Goal: Task Accomplishment & Management: Complete application form

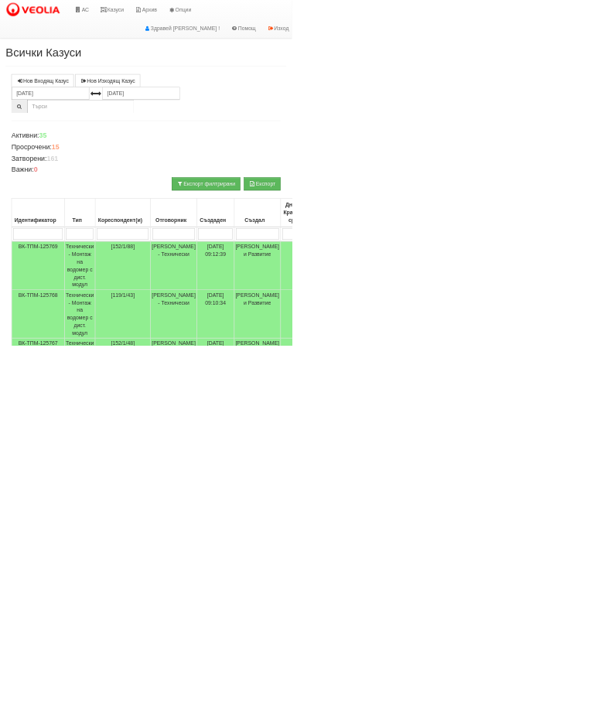
click at [258, 485] on input "search" at bounding box center [249, 476] width 105 height 23
type input "14"
type input "141"
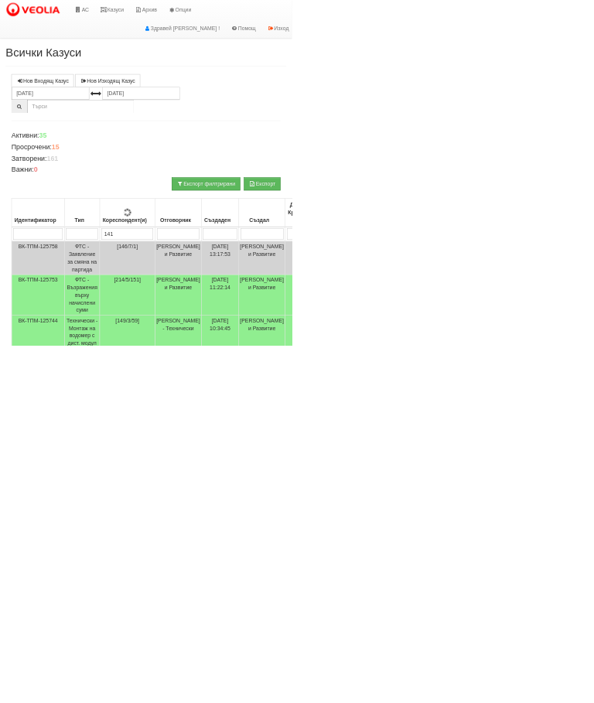
type input "141"
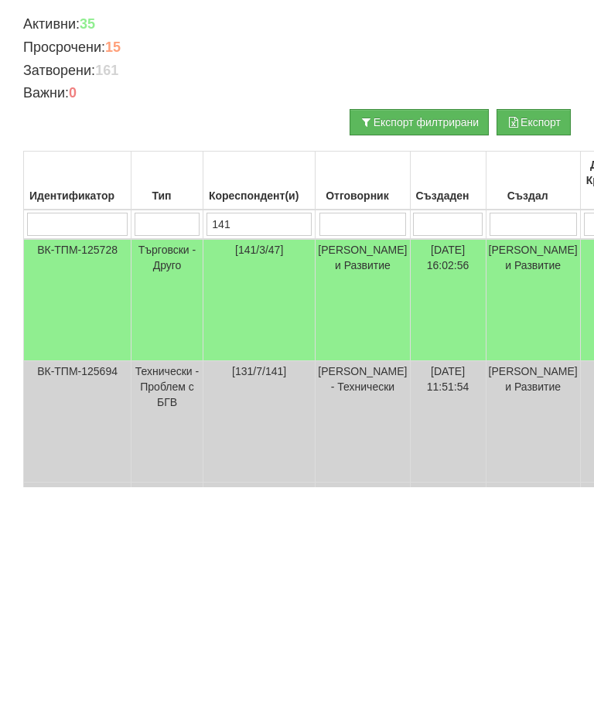
scroll to position [252, 0]
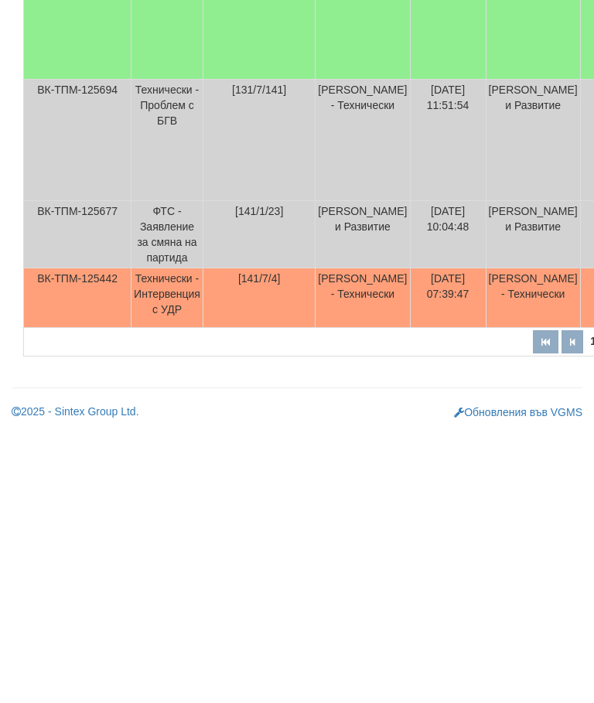
type input "141"
click at [177, 550] on td "Технически - Интервенция с УДР" at bounding box center [168, 580] width 72 height 60
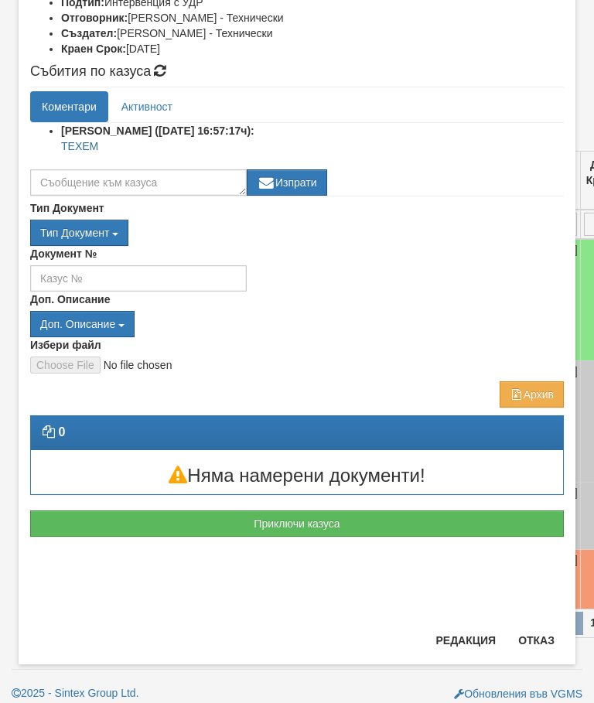
scroll to position [283, 0]
click at [537, 641] on button "Отказ" at bounding box center [536, 640] width 55 height 25
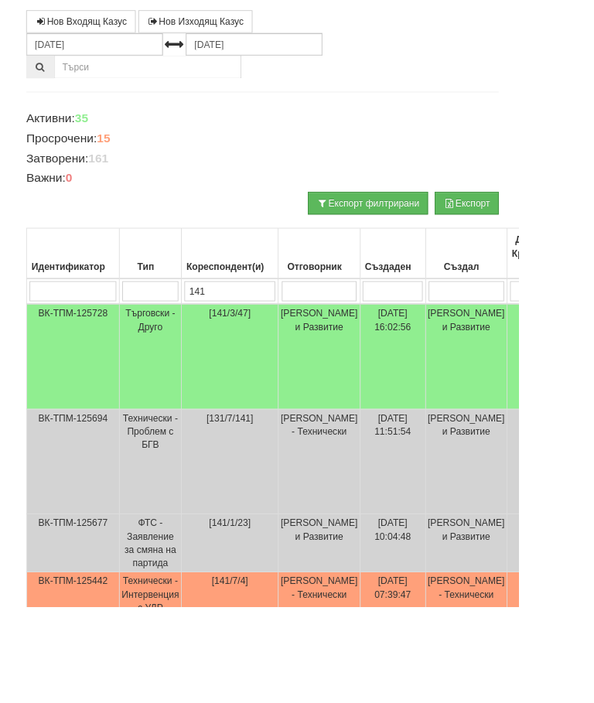
scroll to position [140, 0]
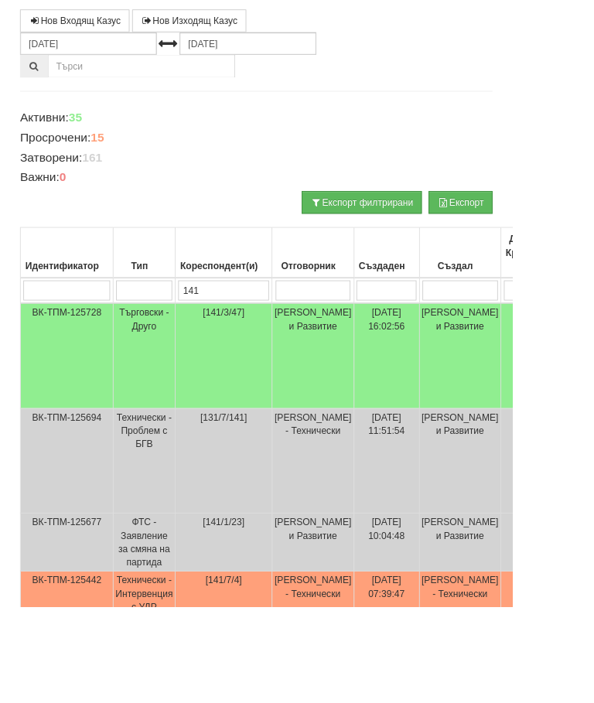
click at [176, 687] on td "Технически - Интервенция с УДР" at bounding box center [168, 692] width 72 height 60
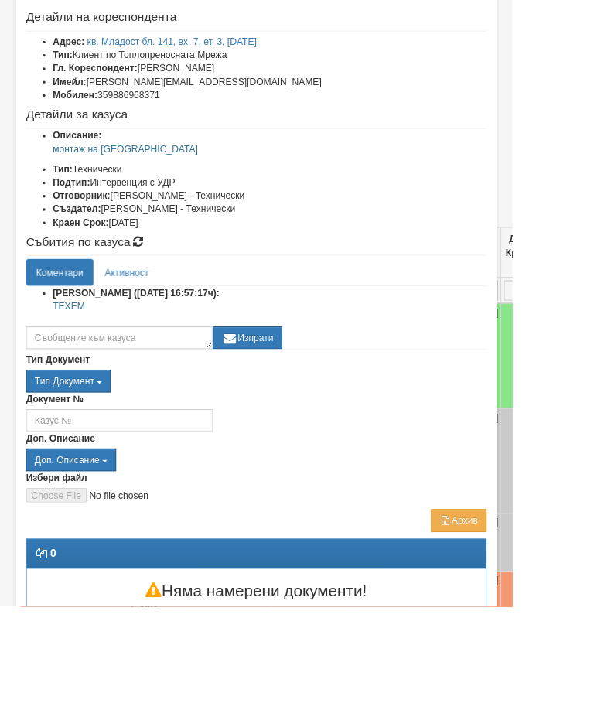
scroll to position [73, 0]
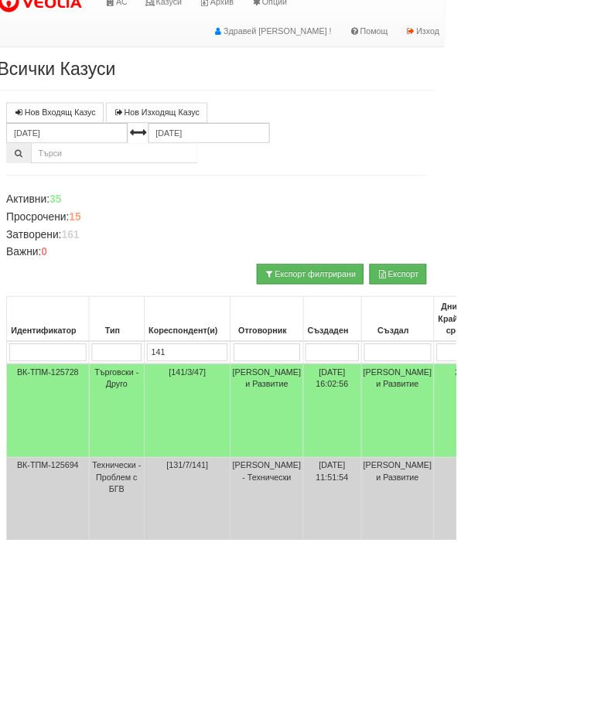
scroll to position [0, 15]
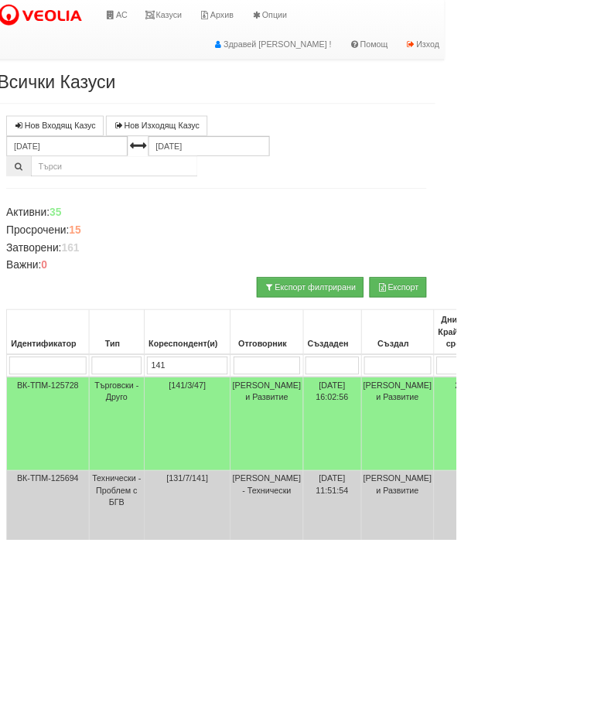
click at [160, 15] on link "АС" at bounding box center [151, 19] width 52 height 39
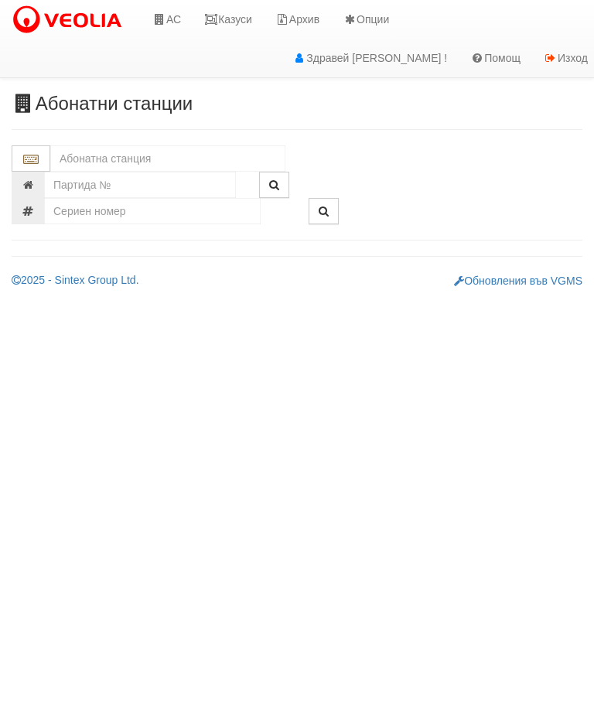
click at [143, 160] on input "text" at bounding box center [167, 158] width 235 height 26
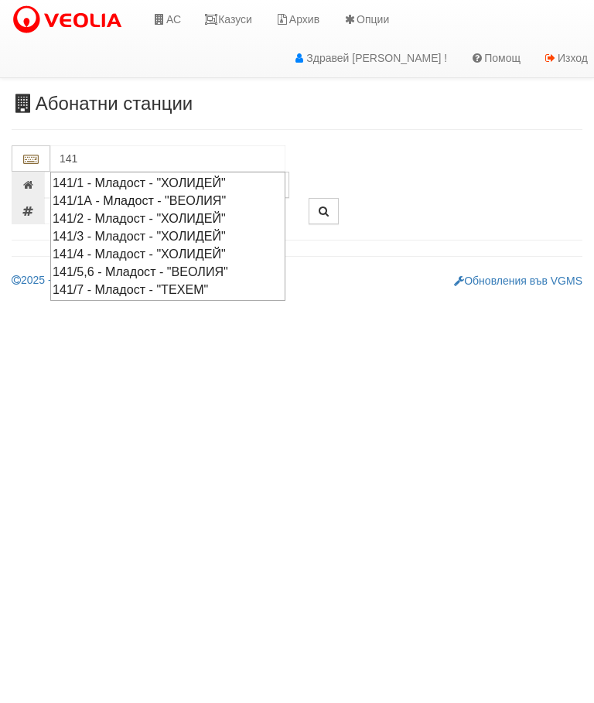
click at [144, 287] on div "141/7 - Младост - "ТЕХЕМ"" at bounding box center [168, 290] width 231 height 18
type input "141/7 - Младост - "ТЕХЕМ""
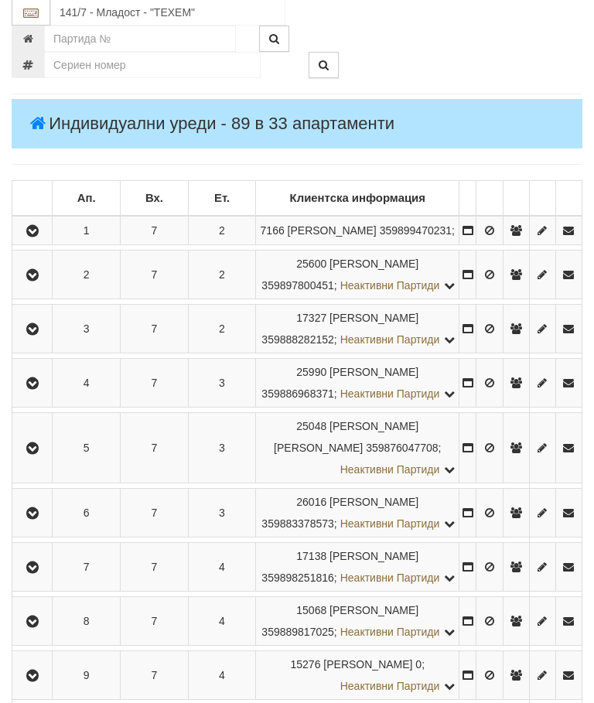
scroll to position [323, 0]
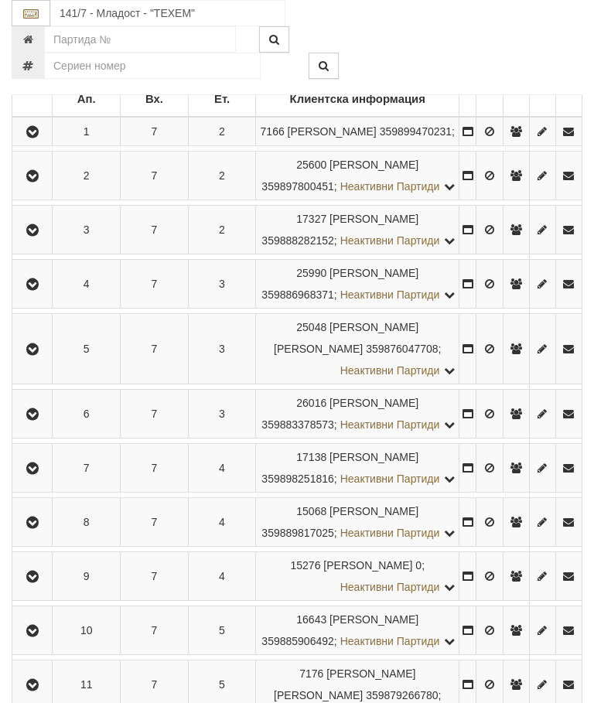
click at [42, 290] on icon "button" at bounding box center [32, 284] width 19 height 11
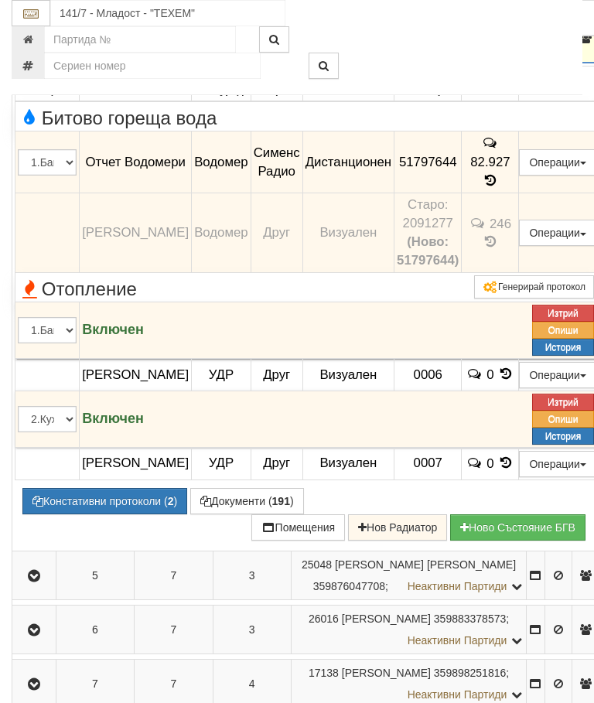
scroll to position [568, 0]
click at [77, 324] on select "1.Баня 2.Кухня 3.Тоалетна 4.Всекидневна 5.Спалня 1 6.Спалня 2 7.Коридор 8.Терас…" at bounding box center [47, 331] width 59 height 26
select select "5"
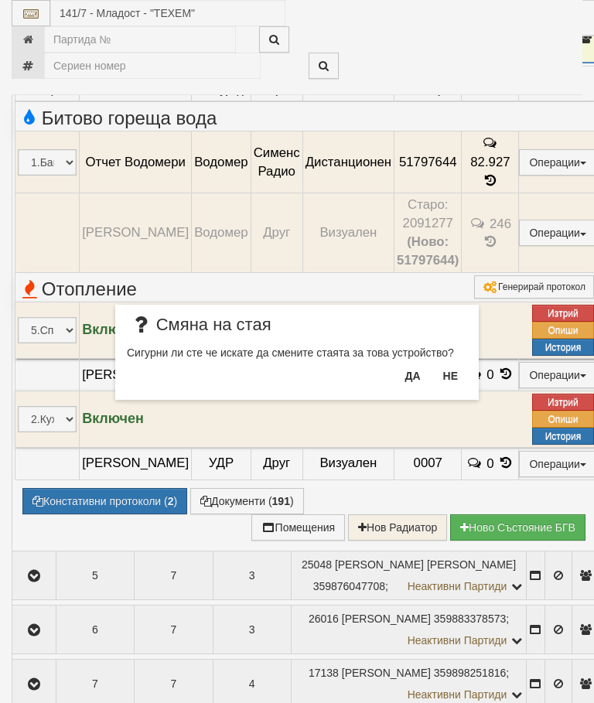
click at [407, 377] on button "Да" at bounding box center [412, 376] width 34 height 25
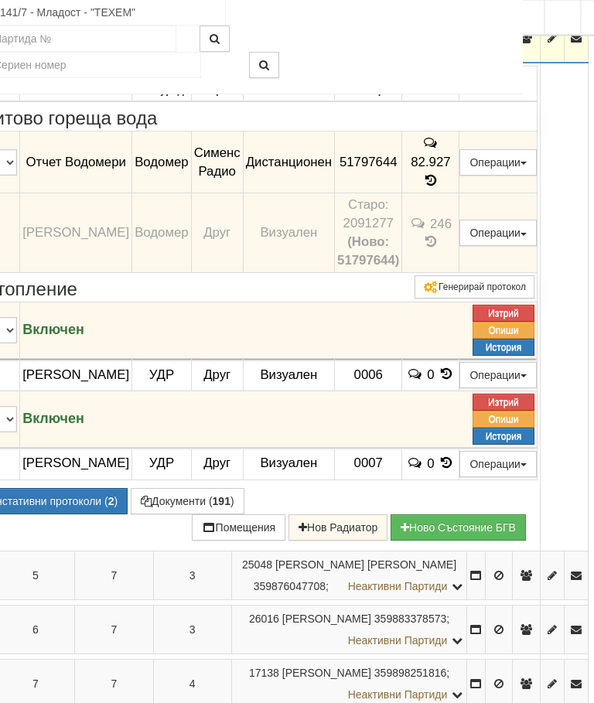
scroll to position [569, 61]
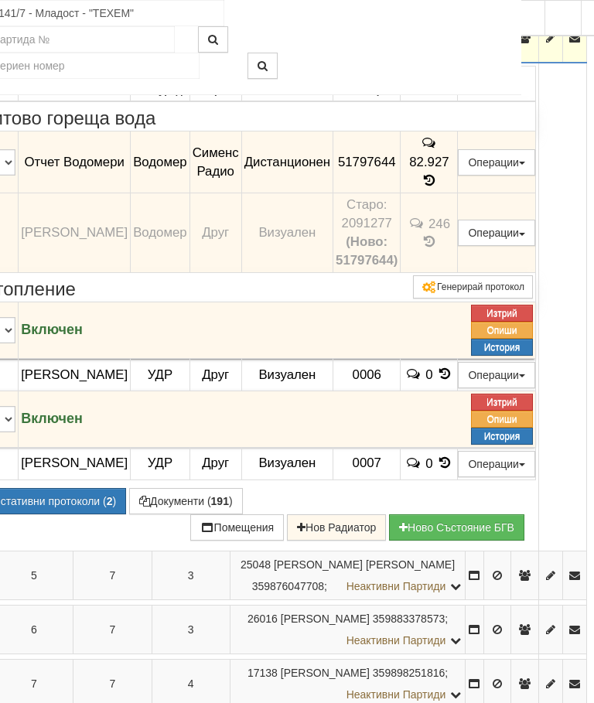
click at [0, 0] on button "Подмяна" at bounding box center [0, 0] width 0 height 0
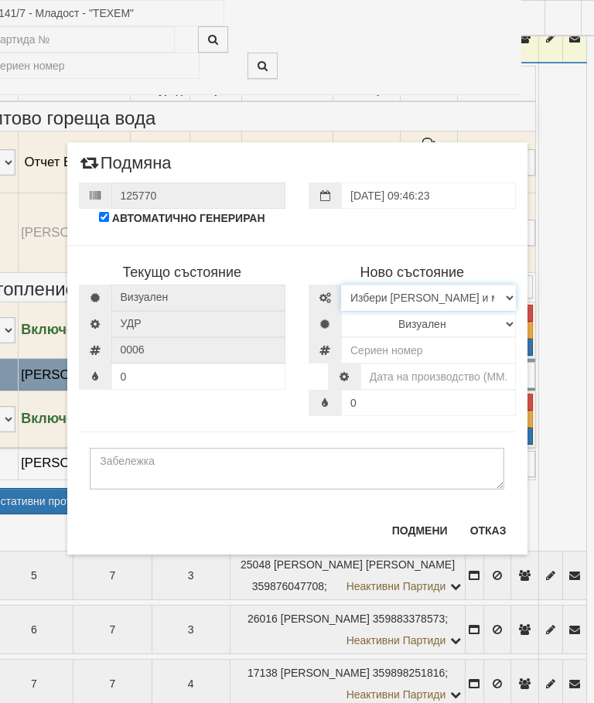
click at [505, 292] on select "Избери Марка и модел Иста Допримо Иста Екземпер Кундо Сименс визуален Сименс ра…" at bounding box center [428, 298] width 175 height 26
select select "14edb85b-ae3d-ea11-80f4-db42d7521b4b"
click at [503, 320] on select "Визуален Дистанционен Изолирана линия ВОИ Няма Oтклонение ВОИ Няма Щранг ВОИ" at bounding box center [428, 324] width 175 height 26
select select "2"
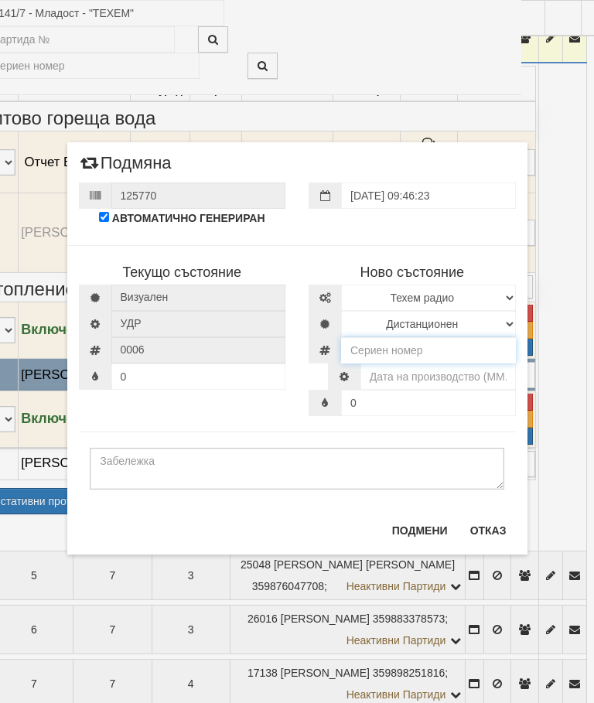
click at [404, 347] on input "number" at bounding box center [428, 350] width 175 height 26
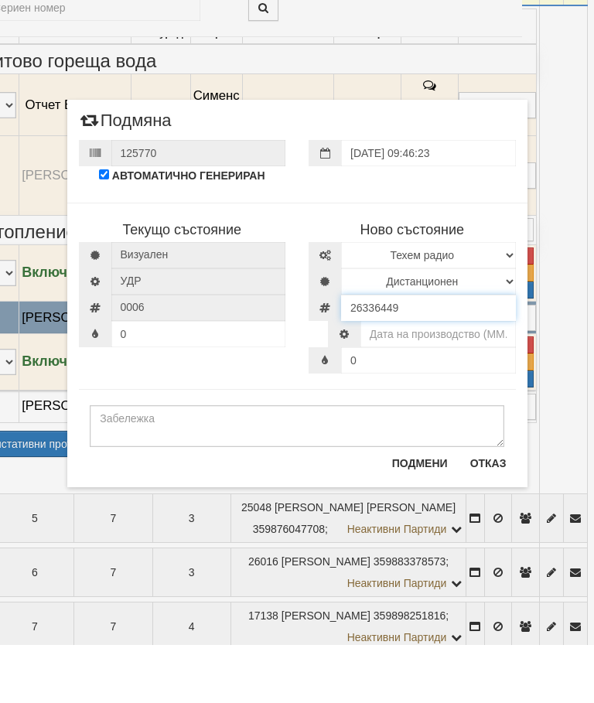
type input "26336449"
click at [433, 379] on input "text" at bounding box center [438, 392] width 155 height 26
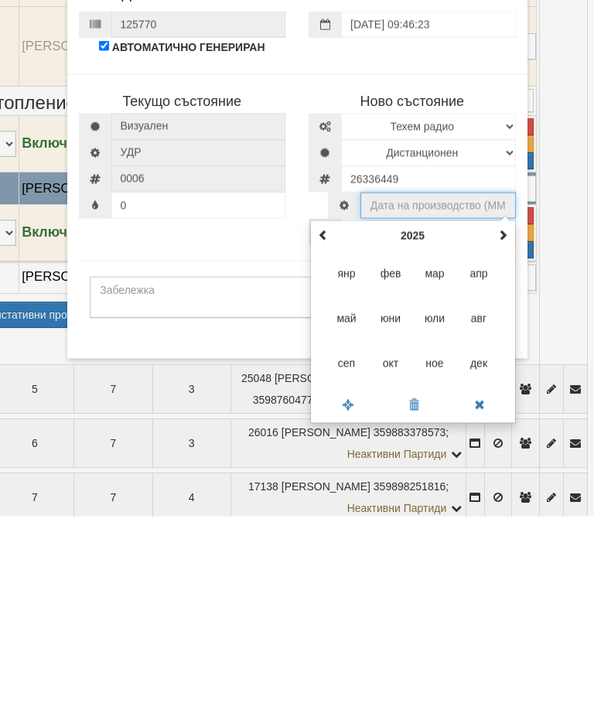
click at [386, 529] on span "окт" at bounding box center [391, 550] width 42 height 42
type input "10.2025"
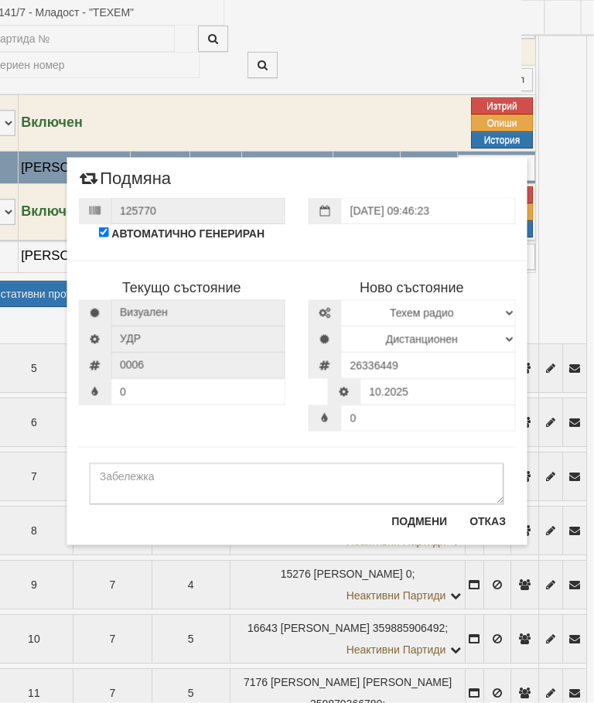
scroll to position [777, 61]
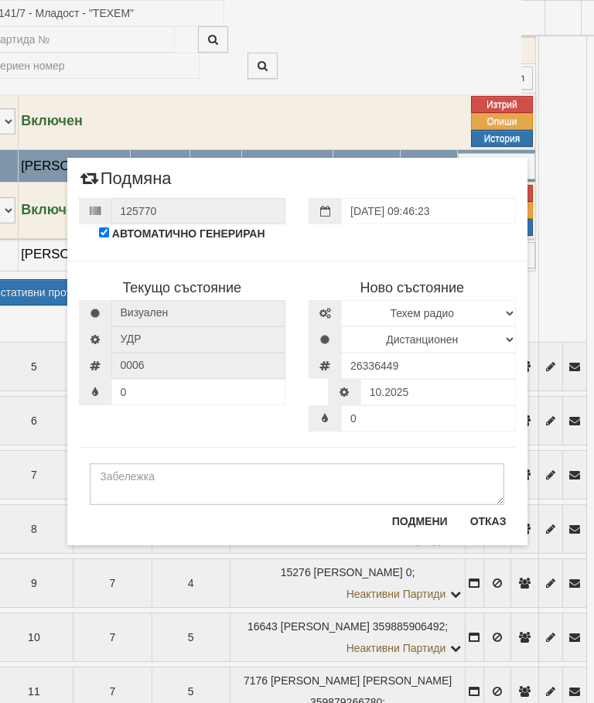
click at [405, 522] on button "Подмени" at bounding box center [420, 521] width 74 height 25
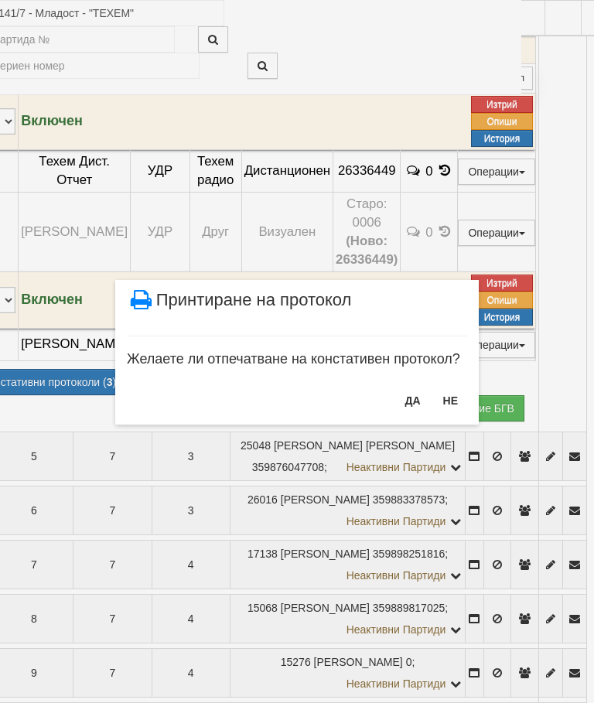
click at [456, 392] on button "НЕ" at bounding box center [450, 400] width 33 height 25
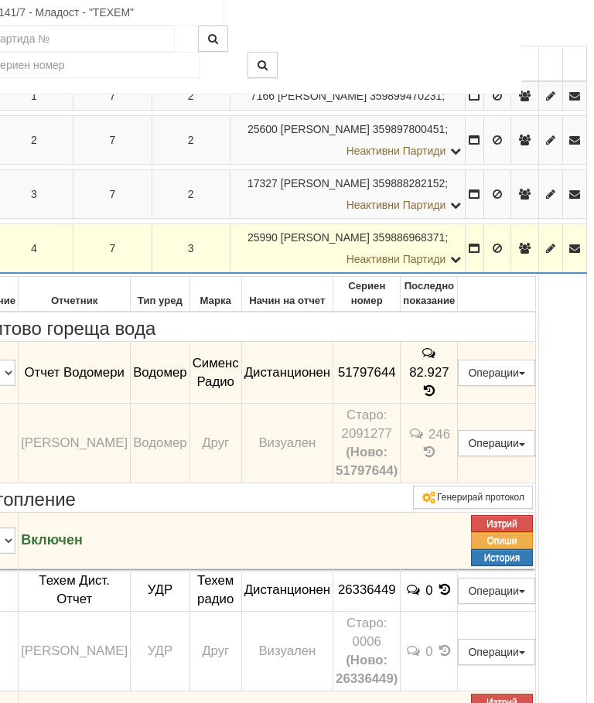
scroll to position [357, 60]
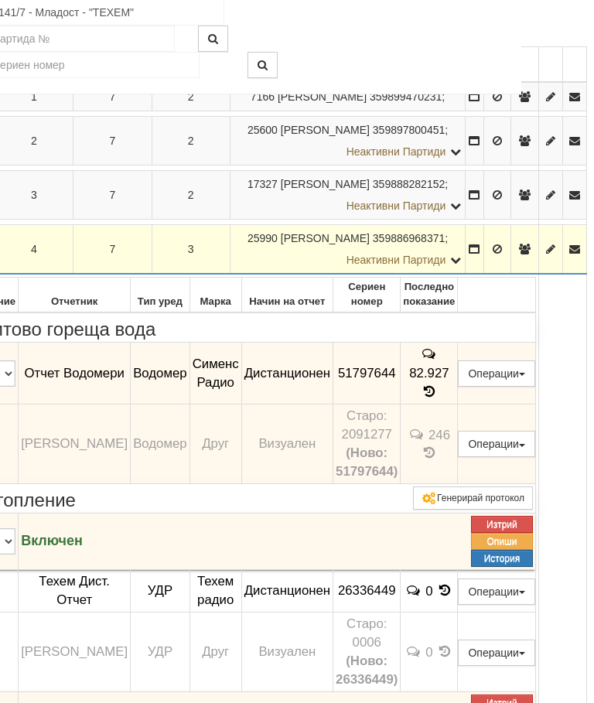
click at [390, 436] on td "Старо: 2091277 (Ново: 51797644)" at bounding box center [367, 445] width 67 height 80
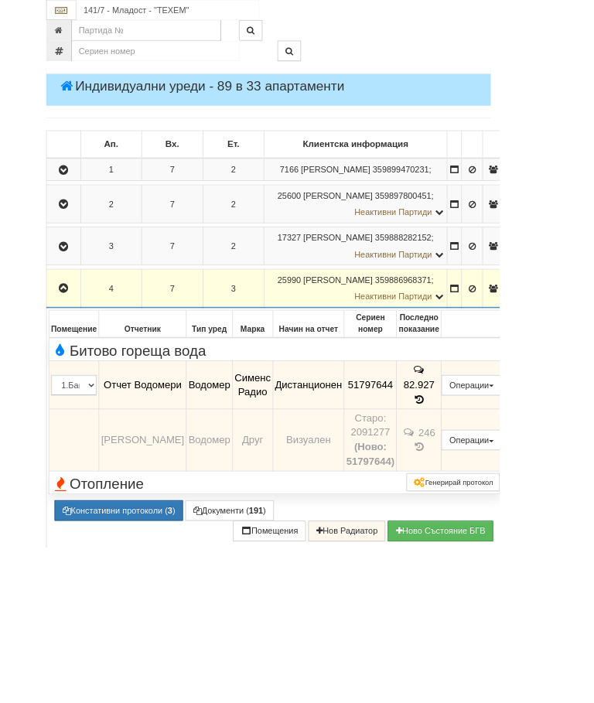
scroll to position [325, 0]
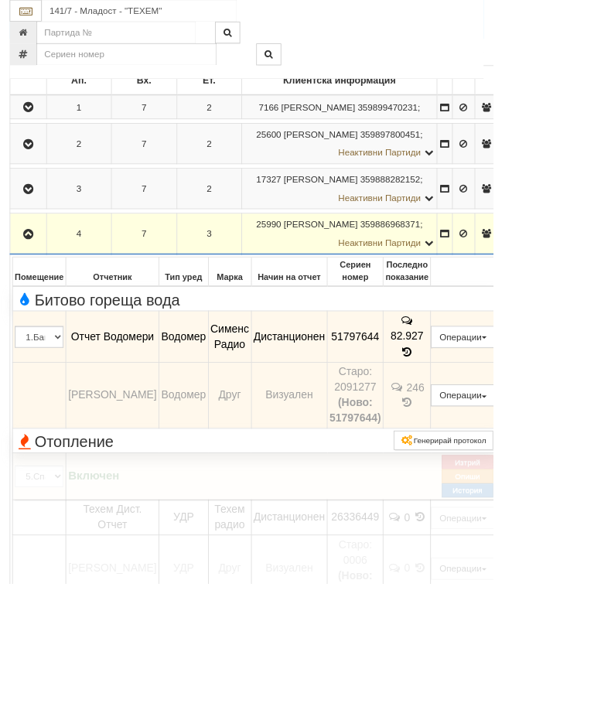
click at [127, 526] on span "Отопление" at bounding box center [77, 533] width 119 height 20
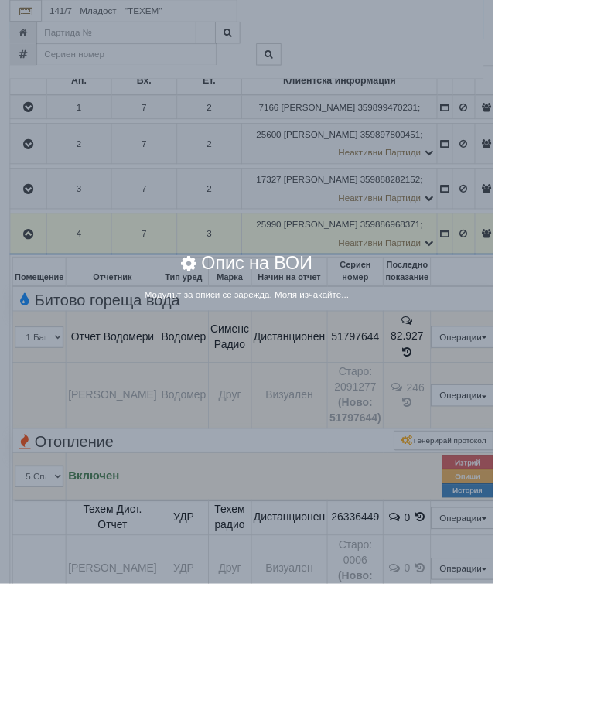
click at [593, 569] on div "× Опис на ВОИ Модулът за описи се зарежда. Моля изчакайте..." at bounding box center [297, 351] width 594 height 703
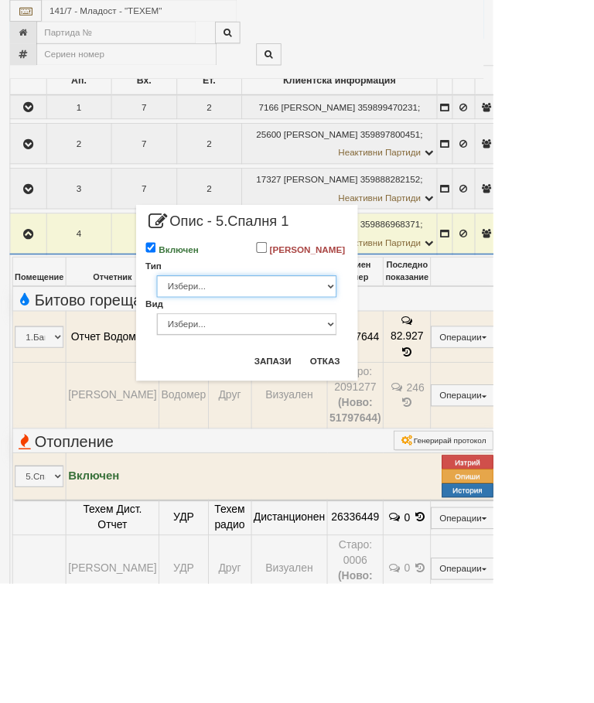
click at [405, 354] on select "Избери... Глидер Панел Тръбно конвекторен Щранг Лира Лира Друг Тип" at bounding box center [297, 345] width 217 height 26
select select "2"
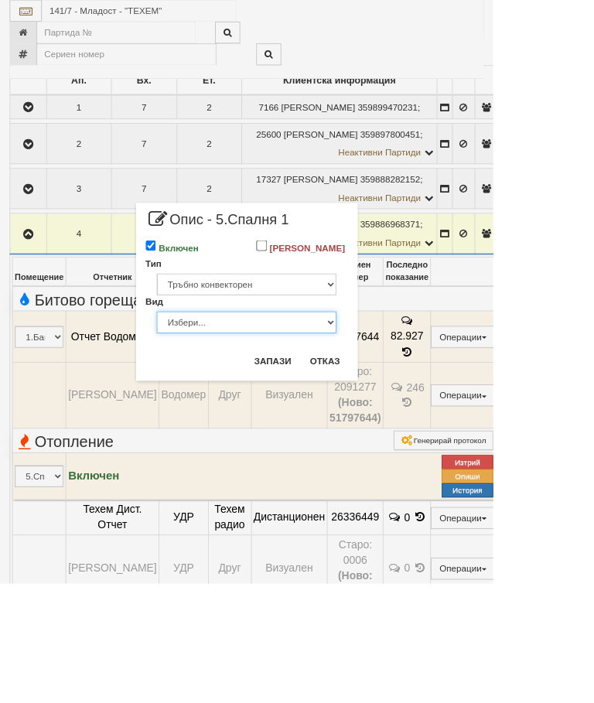
click at [405, 399] on select "Избери... Конвекторно отоплително тяло Индустриален Друг" at bounding box center [297, 388] width 217 height 26
select select "0"
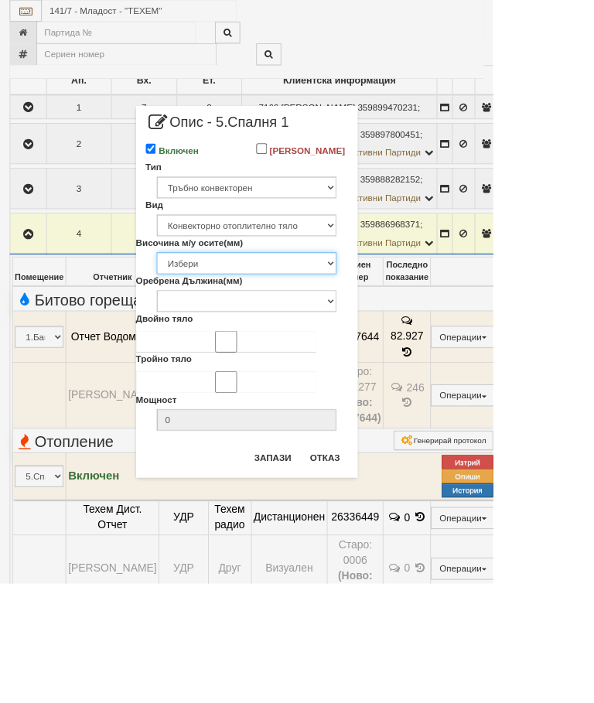
click at [405, 330] on select "Избери 80 250 500" at bounding box center [297, 317] width 217 height 26
select select "500"
type input "400"
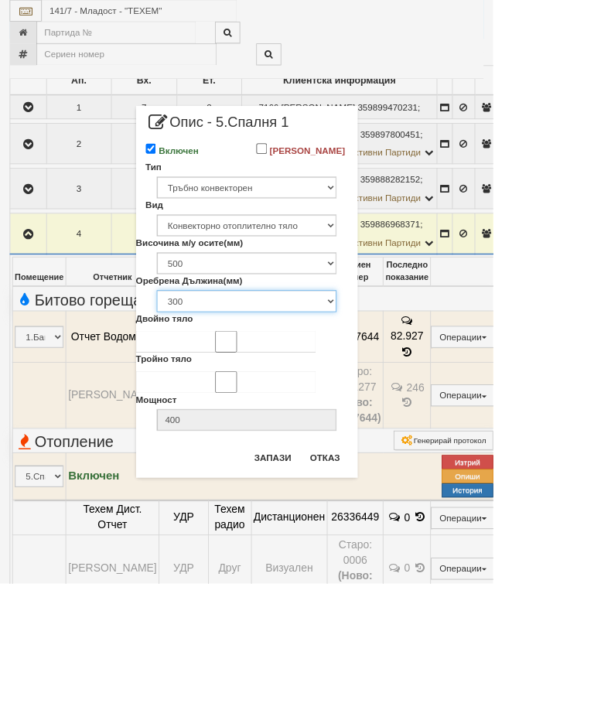
click at [405, 374] on select "300 600 800 1000 1100 1200 1400 1600 1800 2000 2200 2400 2600" at bounding box center [297, 363] width 217 height 26
select select "1400"
type input "1760"
click at [361, 551] on button "Запази" at bounding box center [328, 551] width 63 height 25
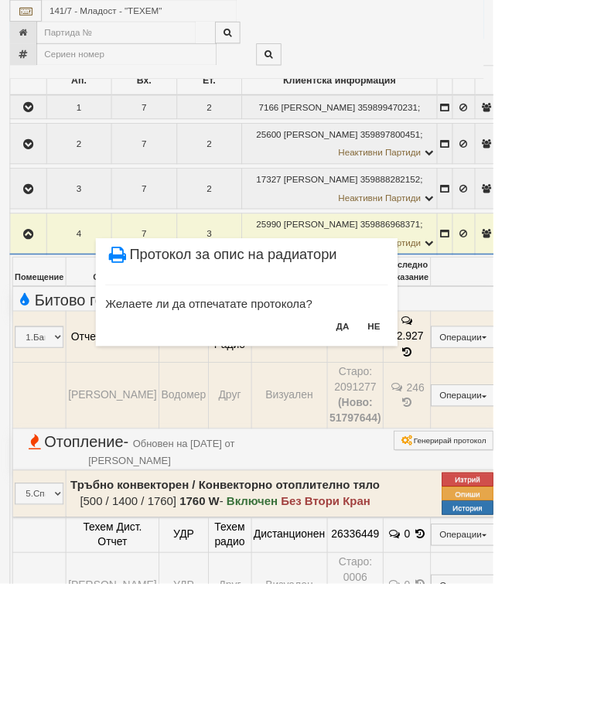
click at [467, 392] on button "НЕ" at bounding box center [450, 393] width 33 height 25
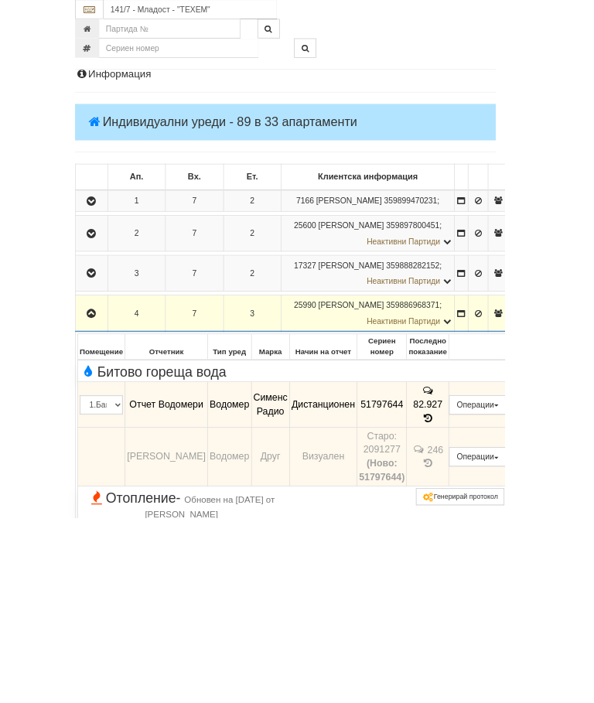
scroll to position [301, 0]
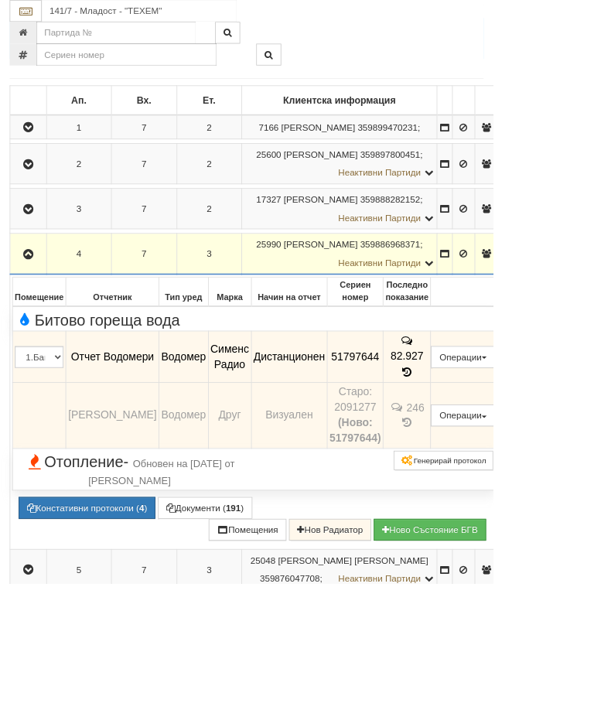
click at [115, 562] on span "Отопление - Обновен на 03/10/2025г. от Петър Добрев" at bounding box center [156, 567] width 276 height 41
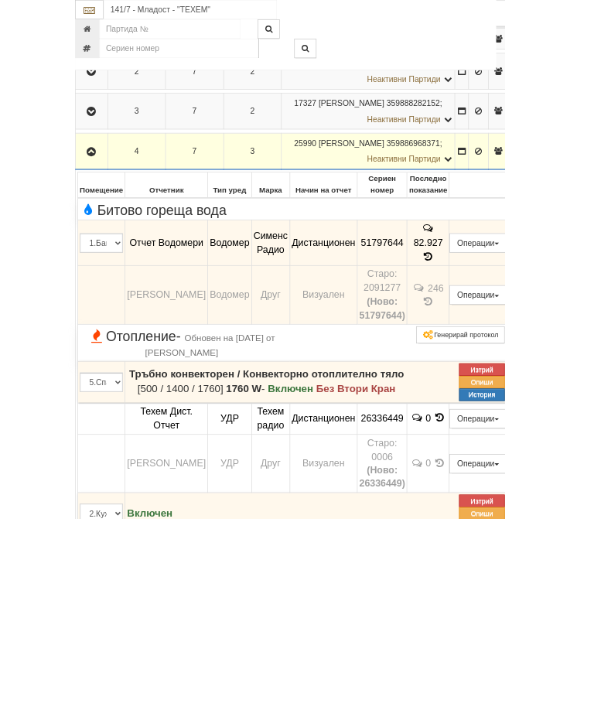
scroll to position [505, 0]
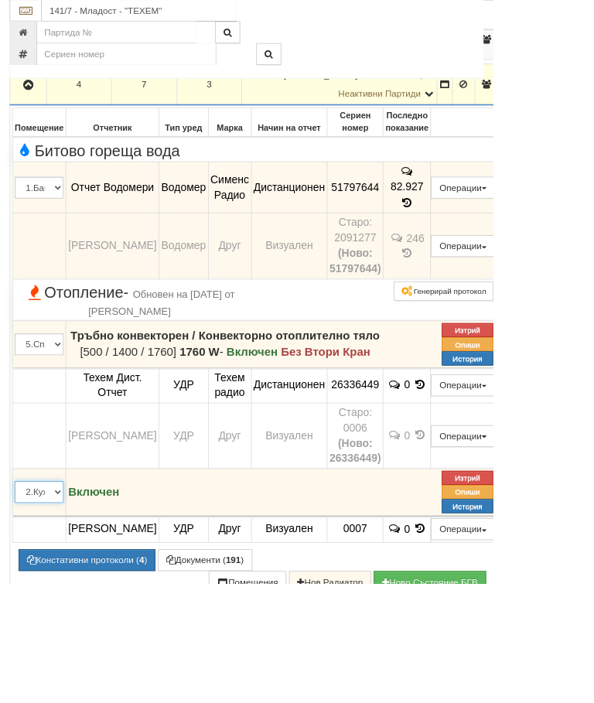
click at [67, 586] on select "1.Баня 2.Кухня 3.Тоалетна 4.Всекидневна 5.Спалня 1 6.Спалня 2 7.Коридор 8.Терас…" at bounding box center [47, 592] width 59 height 26
select select "4"
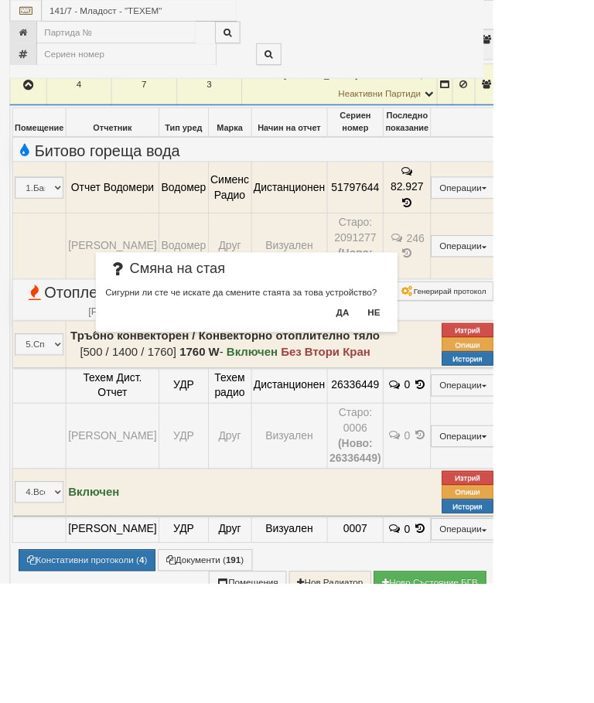
click at [429, 367] on button "Да" at bounding box center [412, 376] width 34 height 25
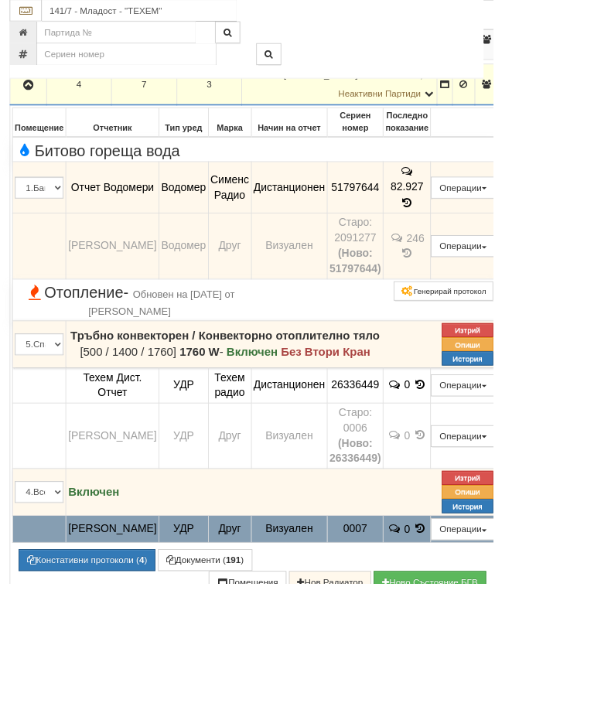
click at [0, 0] on button "Подмяна" at bounding box center [0, 0] width 0 height 0
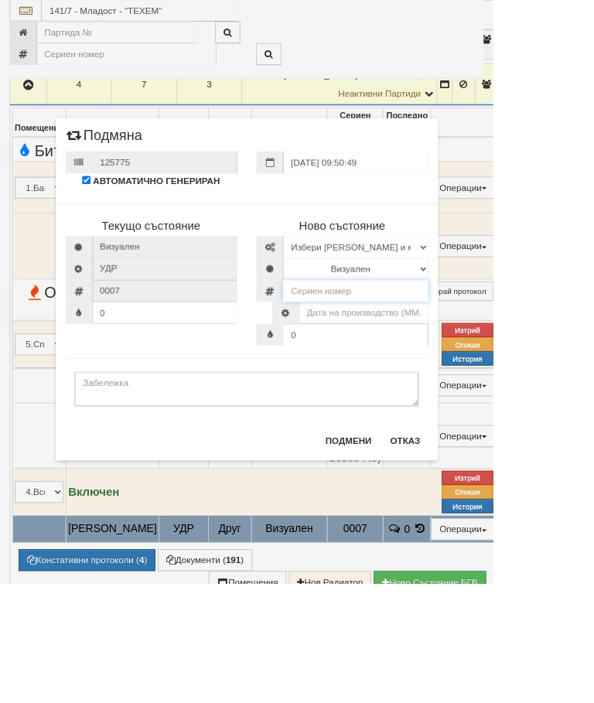
click at [462, 346] on input "number" at bounding box center [428, 350] width 175 height 26
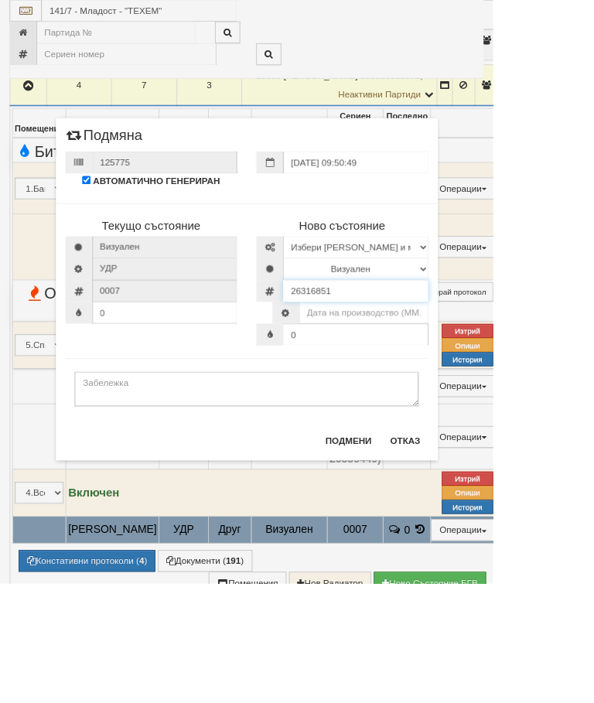
type input "26316851"
click at [516, 323] on select "Визуален Дистанционен Изолирана линия ВОИ Няма Oтклонение ВОИ Няма Щранг ВОИ" at bounding box center [428, 324] width 175 height 26
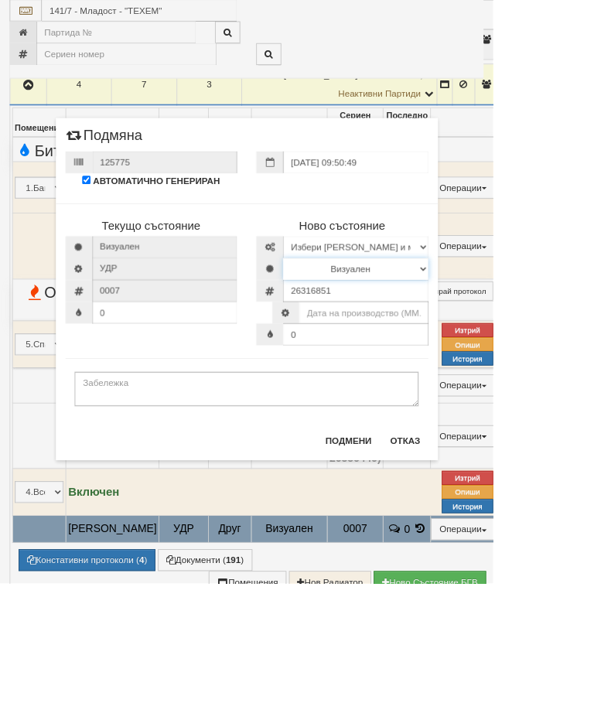
select select "2"
click at [516, 291] on select "Избери Марка и модел Иста Допримо Иста Екземпер Кундо Сименс визуален Сименс ра…" at bounding box center [428, 298] width 175 height 26
select select "14edb85b-ae3d-ea11-80f4-db42d7521b4b"
click at [509, 380] on input "text" at bounding box center [438, 377] width 155 height 26
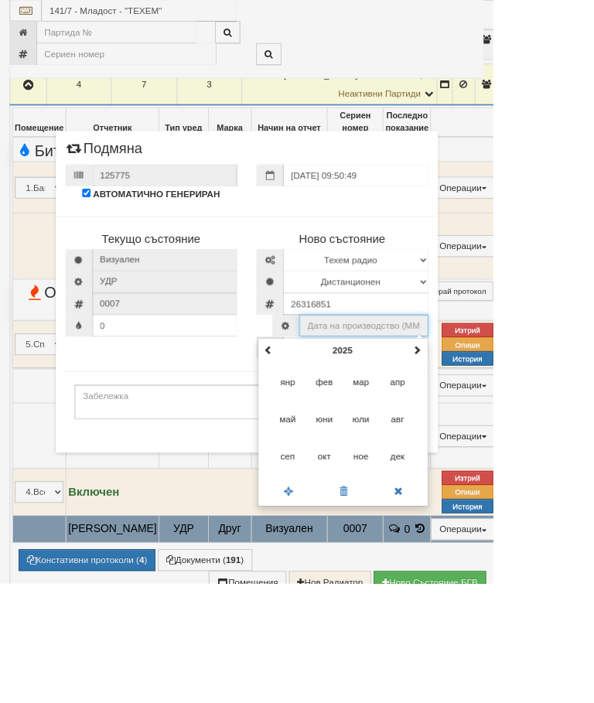
scroll to position [504, 0]
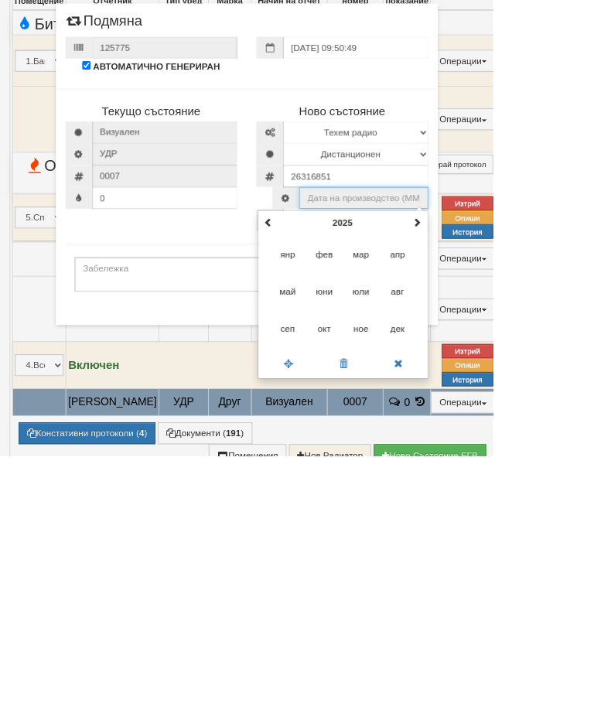
click at [412, 529] on span "окт" at bounding box center [391, 550] width 42 height 42
type input "10.2025"
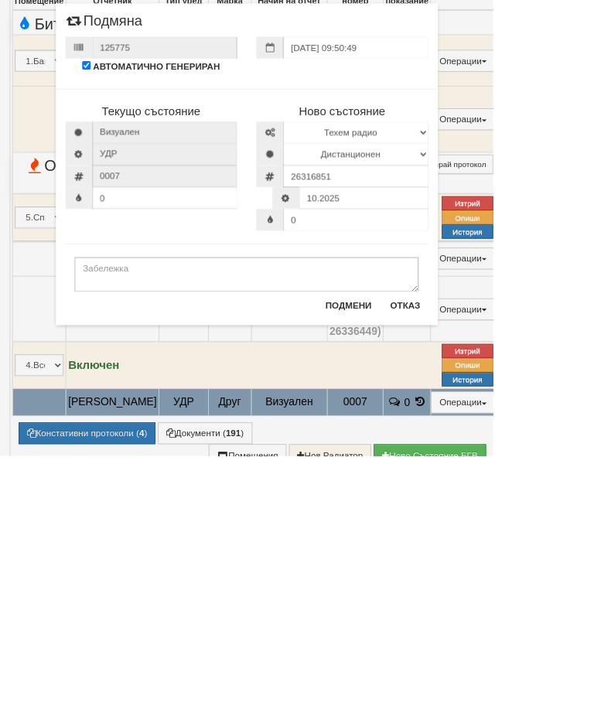
scroll to position [659, 0]
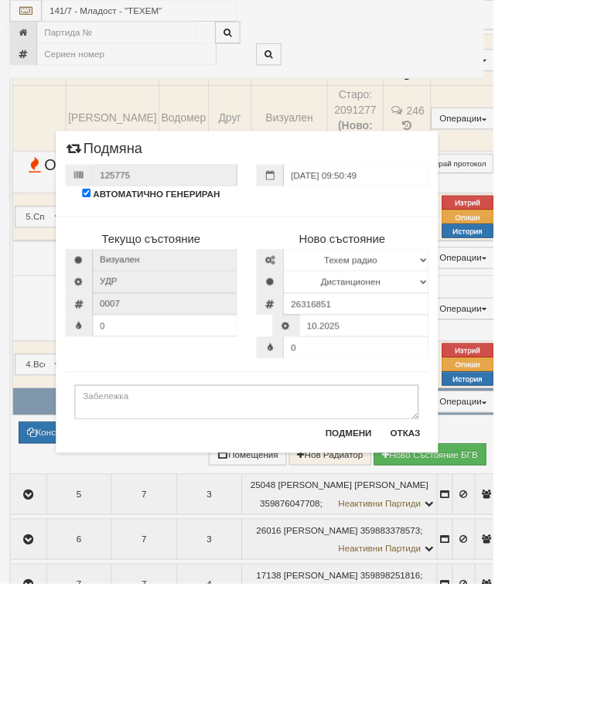
click at [457, 518] on button "Подмени" at bounding box center [420, 521] width 74 height 25
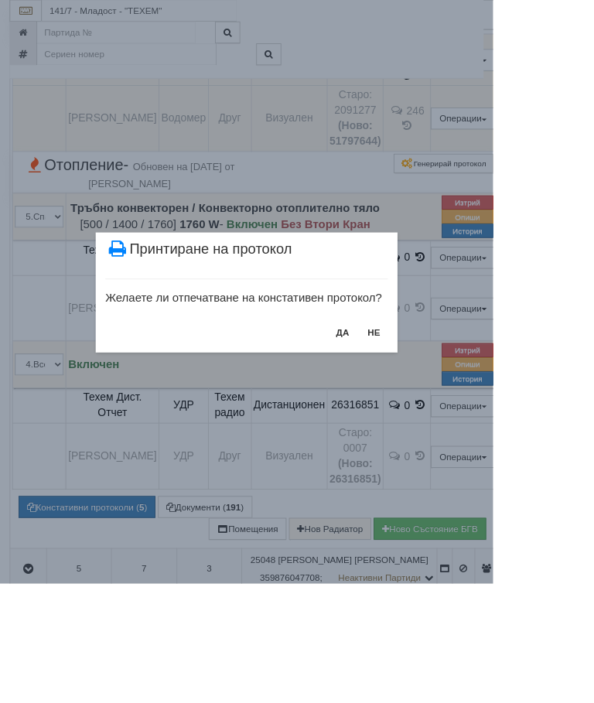
click at [467, 399] on button "НЕ" at bounding box center [450, 400] width 33 height 25
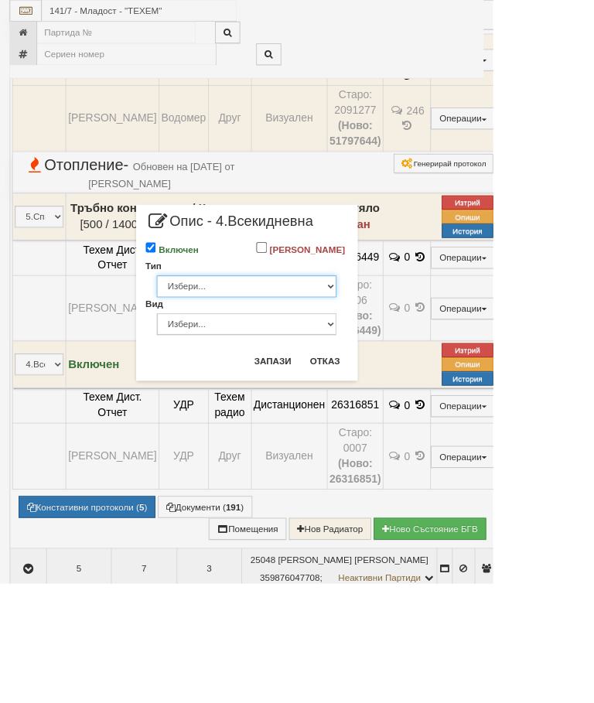
click at [405, 352] on select "Избери... Глидер Панел Тръбно конвекторен Щранг Лира Лира Друг Тип" at bounding box center [297, 345] width 217 height 26
select select "2"
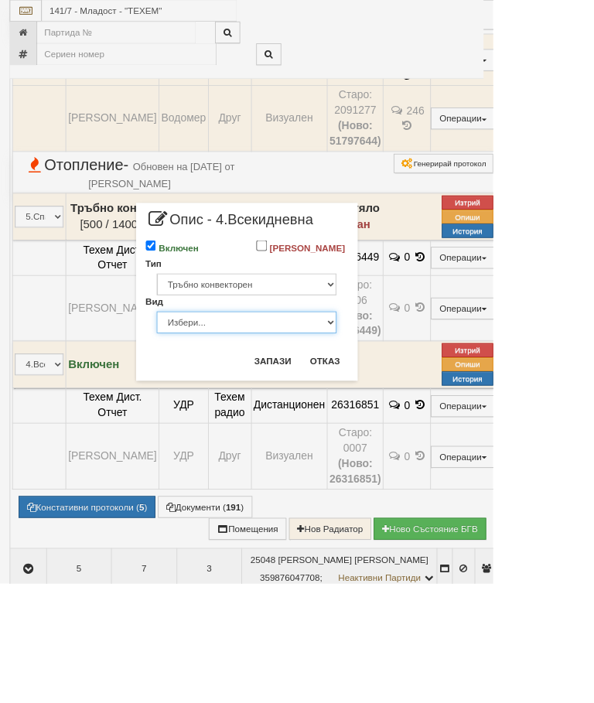
click at [405, 402] on select "Избери... Конвекторно отоплително тяло Индустриален Друг" at bounding box center [297, 388] width 217 height 26
select select "0"
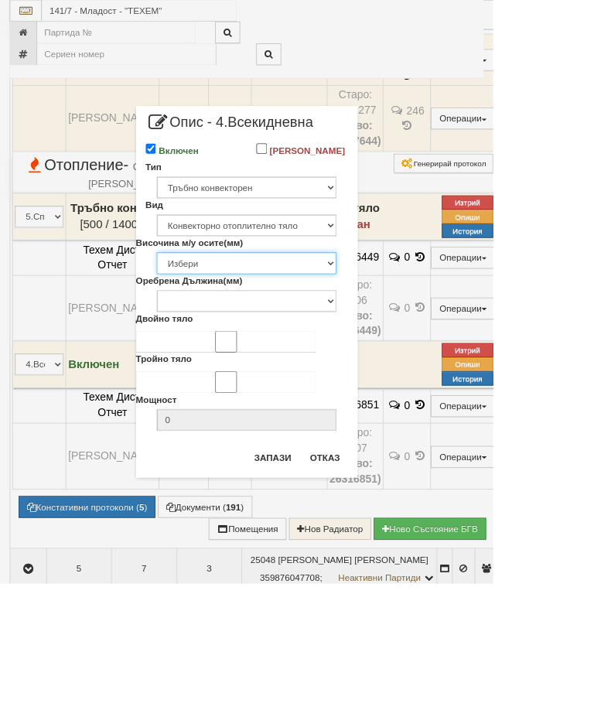
click at [405, 327] on select "Избери 80 250 500" at bounding box center [297, 317] width 217 height 26
select select "500"
type input "400"
click at [241, 425] on input "Двойно тяло" at bounding box center [272, 411] width 217 height 26
checkbox input "true"
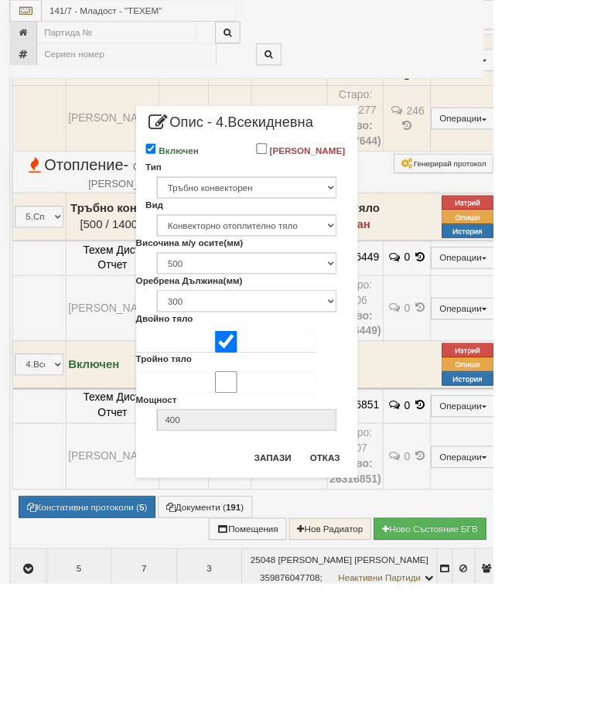
checkbox input "false"
click at [337, 376] on select "300 600 800 1000 1100 1200 1400 1600 1800 2000 2200 2400 2600" at bounding box center [297, 363] width 217 height 26
select select "1400"
type input "1760"
click at [361, 552] on button "Запази" at bounding box center [328, 551] width 63 height 25
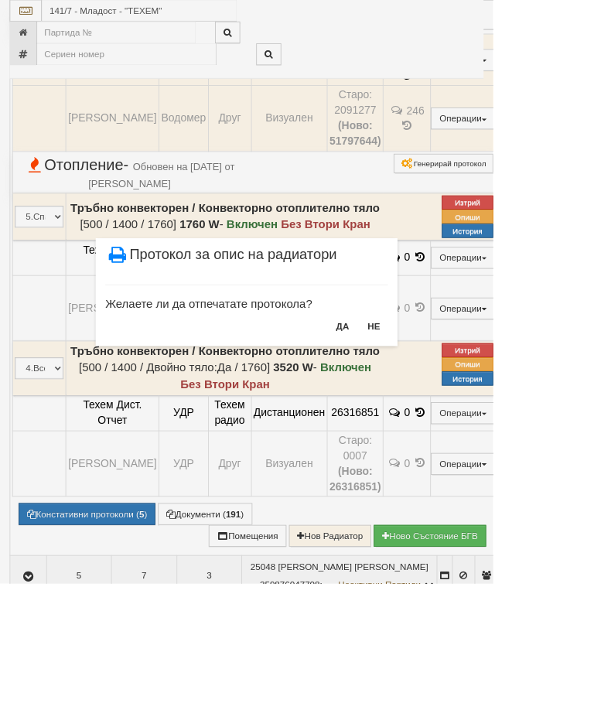
click at [467, 384] on button "НЕ" at bounding box center [450, 393] width 33 height 25
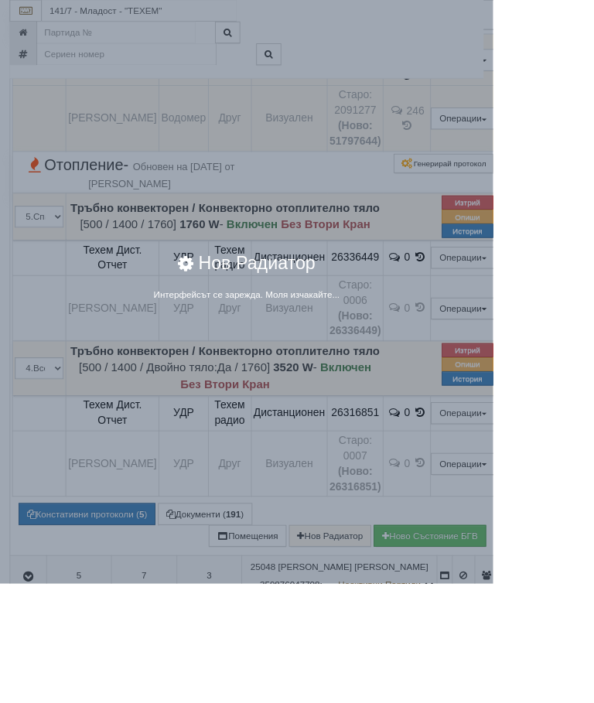
click at [414, 646] on div "× Нов Радиатор Интерфейсът се зарежда. Моля изчакайте..." at bounding box center [297, 351] width 594 height 703
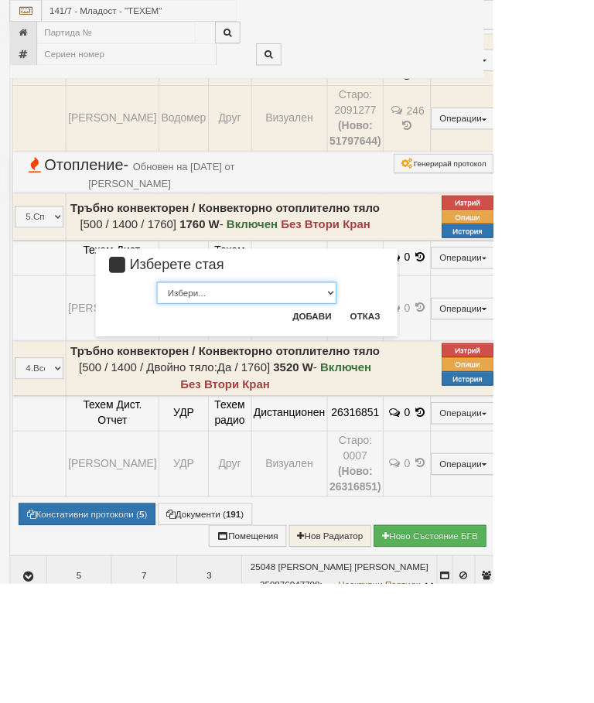
click at [405, 352] on select "Избери... 1.Баня 2.Кухня 3.Тоалетна 4.Всекидневна 5.Спалня 1 6.Спалня 2 7.Корид…" at bounding box center [297, 353] width 217 height 26
select select "6"
click at [408, 376] on button "Добави" at bounding box center [376, 381] width 66 height 25
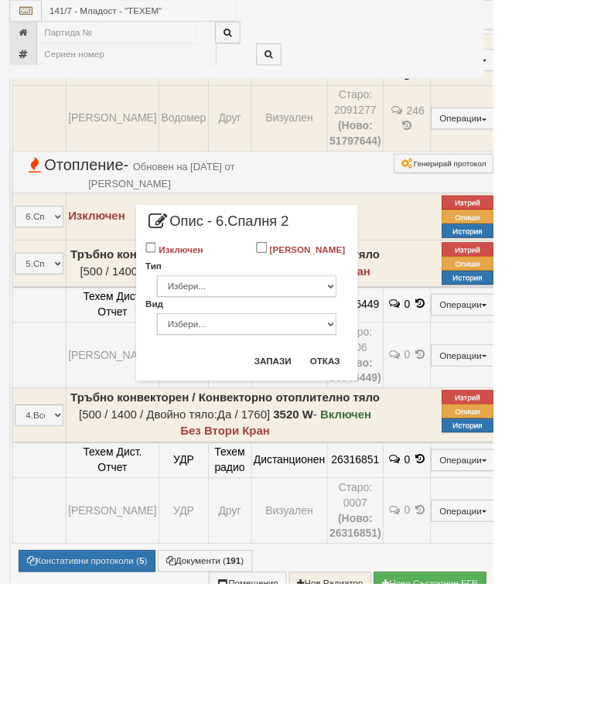
click at [244, 296] on label "Изключен" at bounding box center [217, 300] width 53 height 15
click at [189, 296] on input "Изключен" at bounding box center [182, 298] width 13 height 13
checkbox input "true"
click at [361, 437] on button "Запази" at bounding box center [328, 434] width 63 height 25
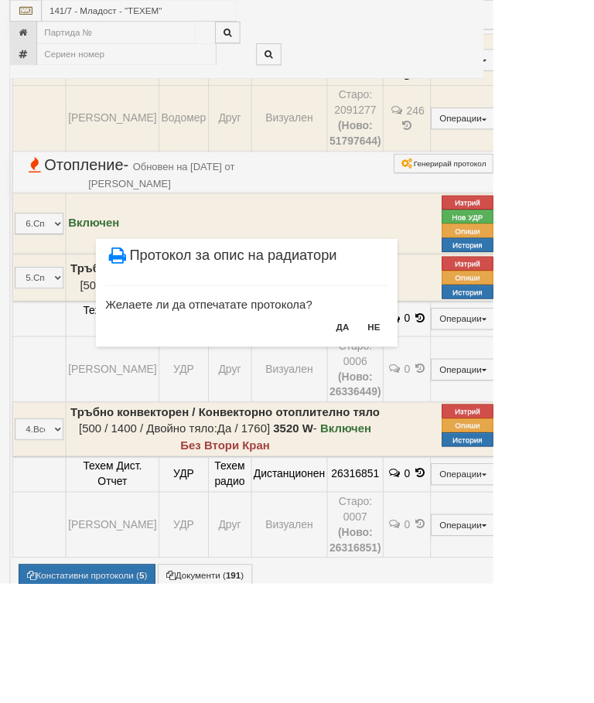
click at [467, 391] on button "НЕ" at bounding box center [450, 393] width 33 height 25
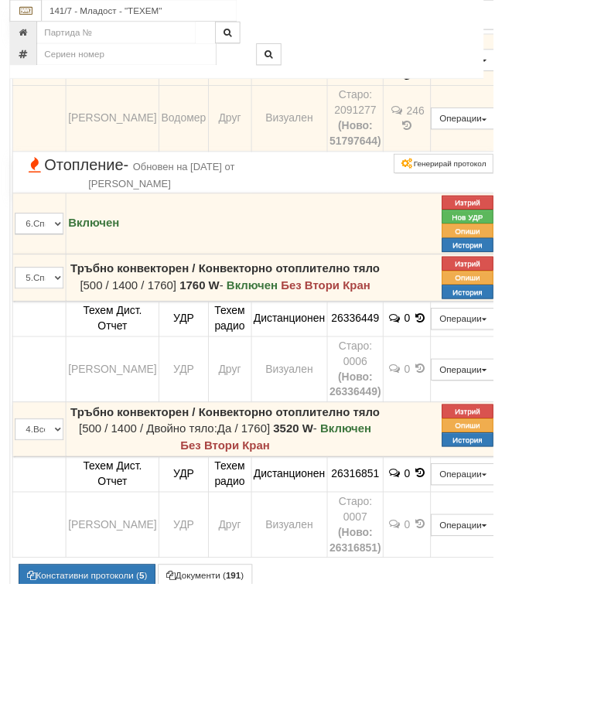
scroll to position [696, 37]
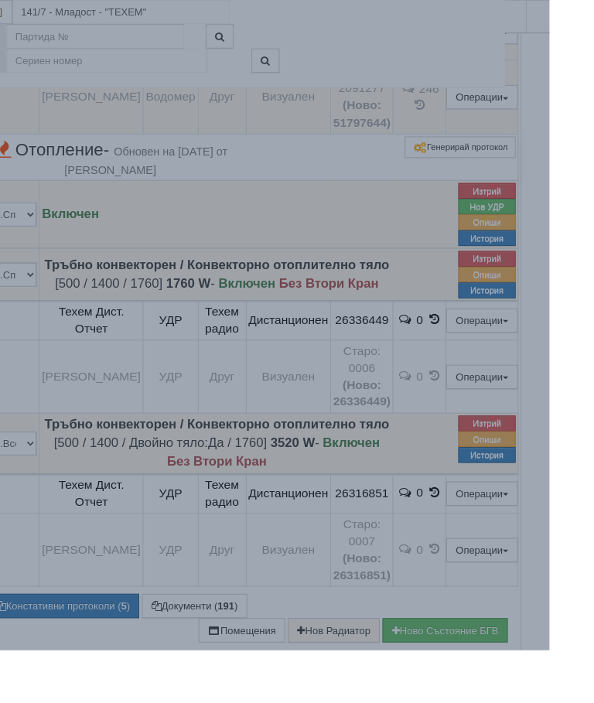
click at [566, 234] on div "× Опис на ВОИ Модулът за описи се зарежда. Моля изчакайте..." at bounding box center [297, 194] width 580 height 389
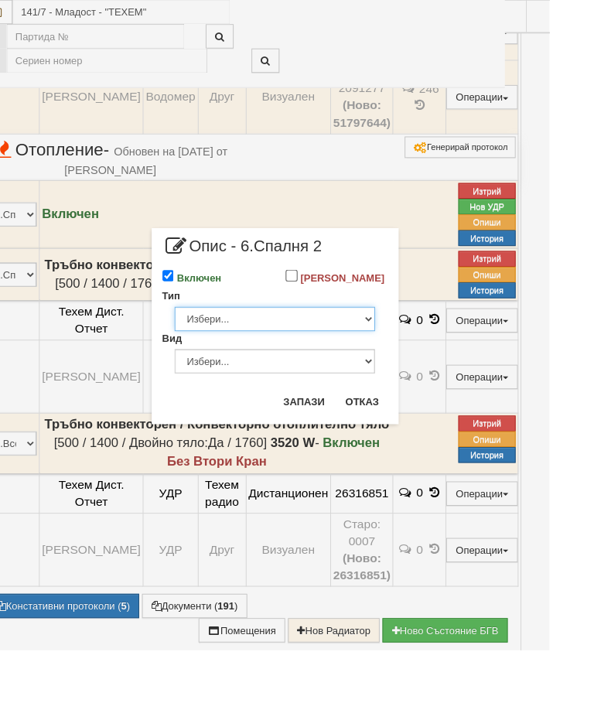
click at [405, 357] on select "Избери... Глидер Панел Тръбно конвекторен Щранг Лира Лира Друг Тип" at bounding box center [297, 345] width 217 height 26
select select "2"
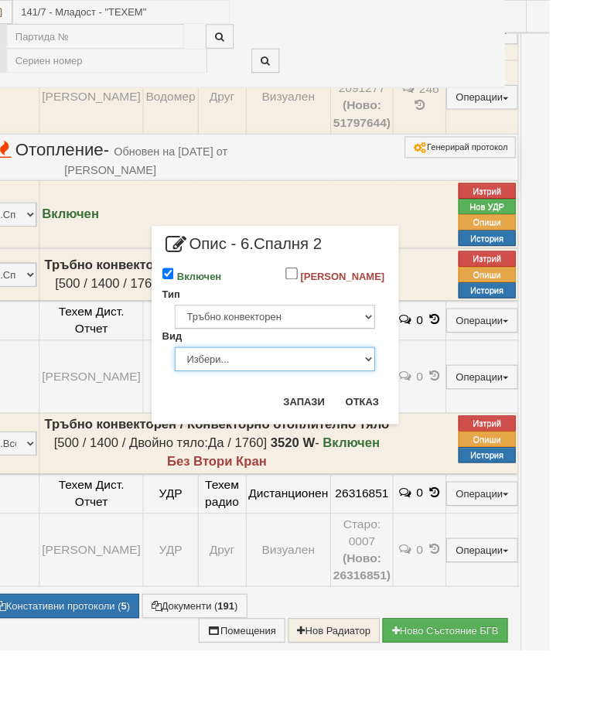
click at [405, 402] on select "Избери... Конвекторно отоплително тяло Индустриален Друг" at bounding box center [297, 388] width 217 height 26
select select "0"
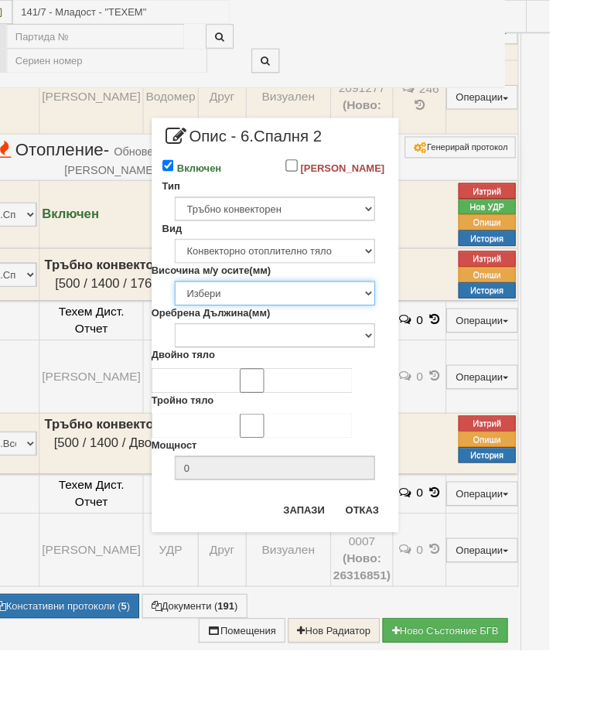
click at [405, 330] on select "Избери 80 250 500" at bounding box center [297, 317] width 217 height 26
select select "500"
type input "400"
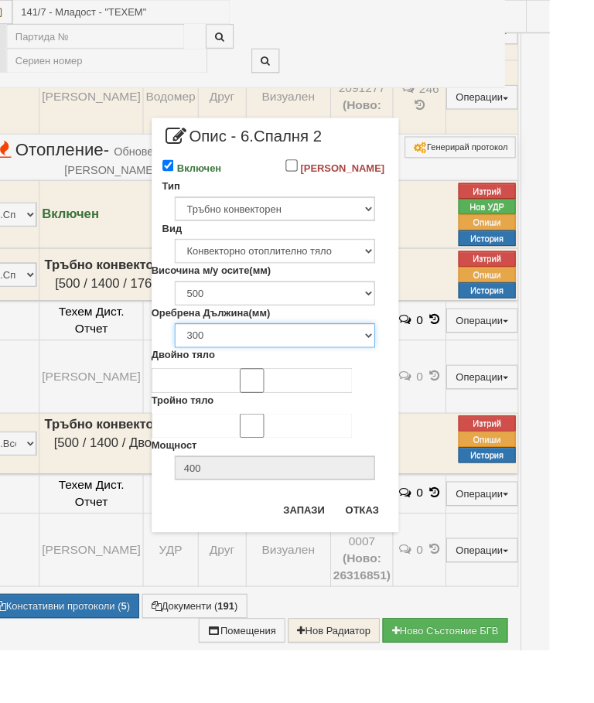
click at [405, 376] on select "300 600 800 1000 1100 1200 1400 1600 1800 2000 2200 2400 2600" at bounding box center [297, 363] width 217 height 26
select select "600"
type input "760"
click at [206, 422] on input "Двойно тяло" at bounding box center [272, 411] width 217 height 26
checkbox input "true"
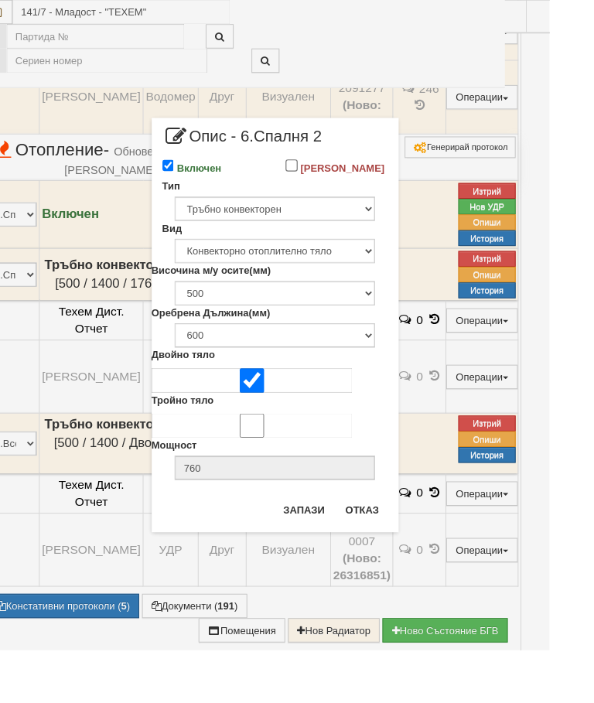
checkbox input "false"
click at [347, 552] on button "Запази" at bounding box center [328, 551] width 63 height 25
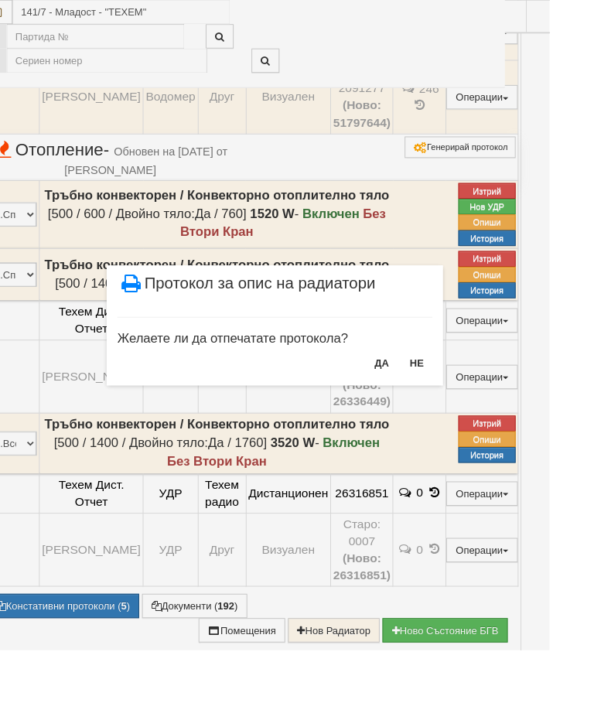
click at [467, 392] on button "НЕ" at bounding box center [450, 393] width 33 height 25
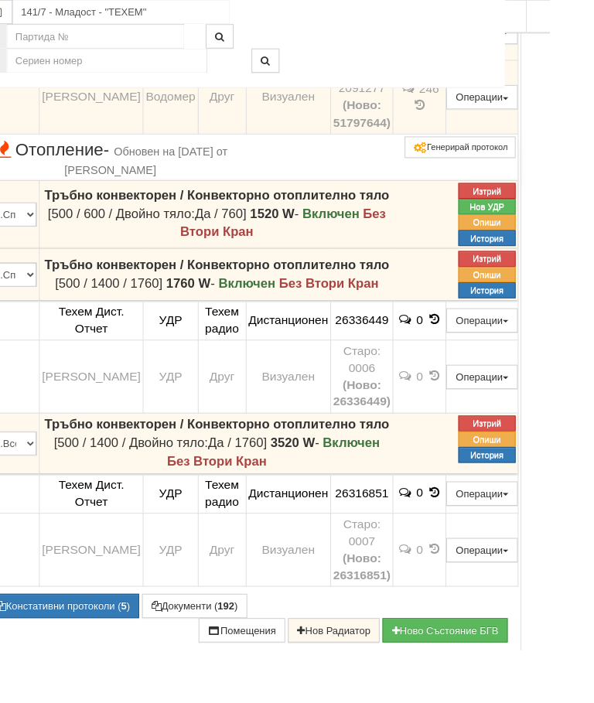
click at [557, 218] on button "Нов УДР" at bounding box center [526, 223] width 62 height 17
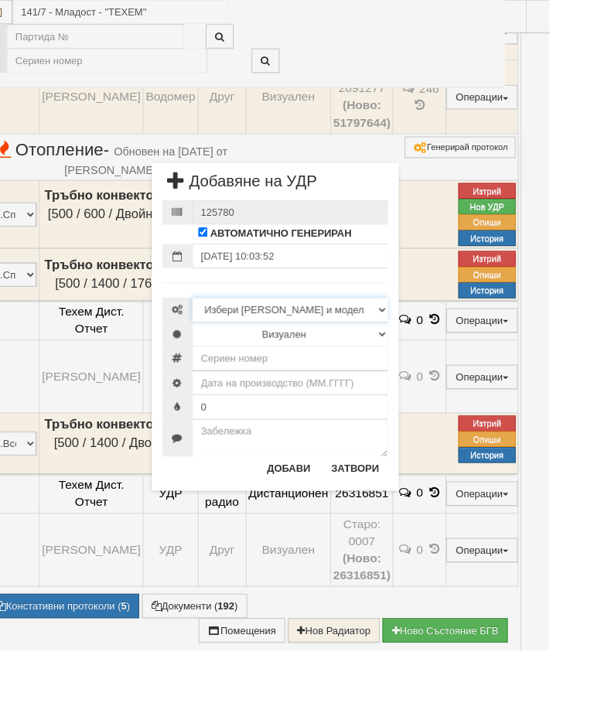
click at [419, 329] on select "Избери Марка и модел Иста Допримо Иста Екземпер Кундо Сименс визуален Сименс ра…" at bounding box center [313, 335] width 211 height 26
select select "14edb85b-ae3d-ea11-80f4-db42d7521b4b"
click at [419, 363] on select "Визуален Дистанционен Няма Oтклонение ВОИ Няма Щранг ВОИ" at bounding box center [313, 361] width 211 height 26
select select "2"
click at [323, 415] on input "text" at bounding box center [313, 414] width 211 height 26
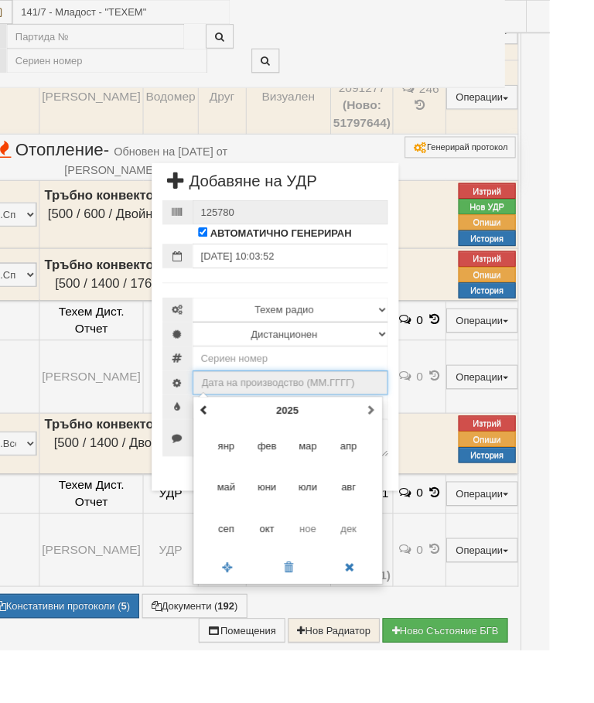
scroll to position [696, 53]
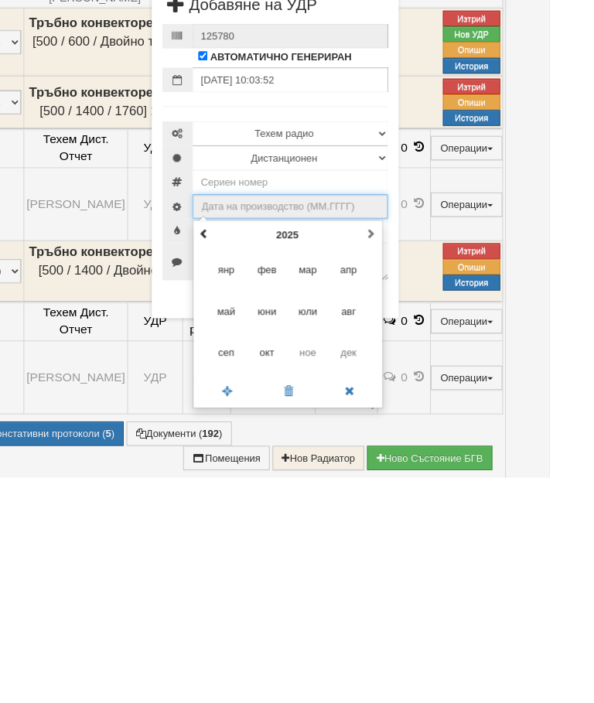
click at [309, 547] on span "окт" at bounding box center [289, 568] width 42 height 42
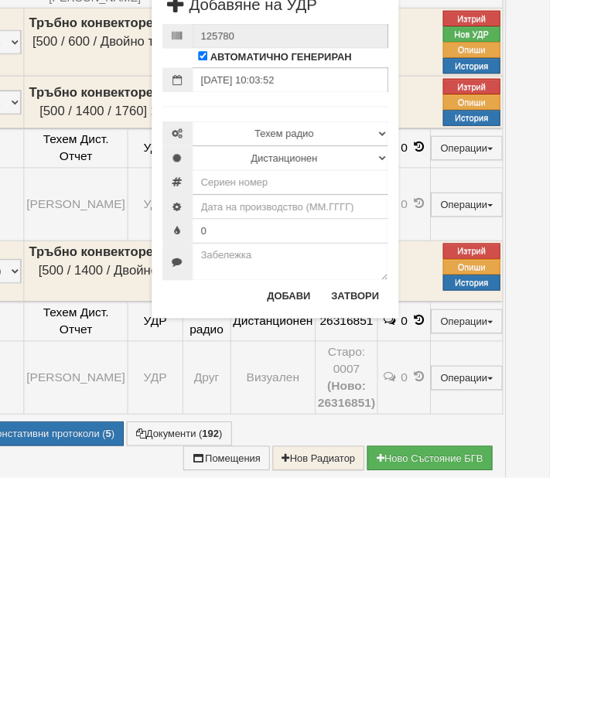
scroll to position [883, 53]
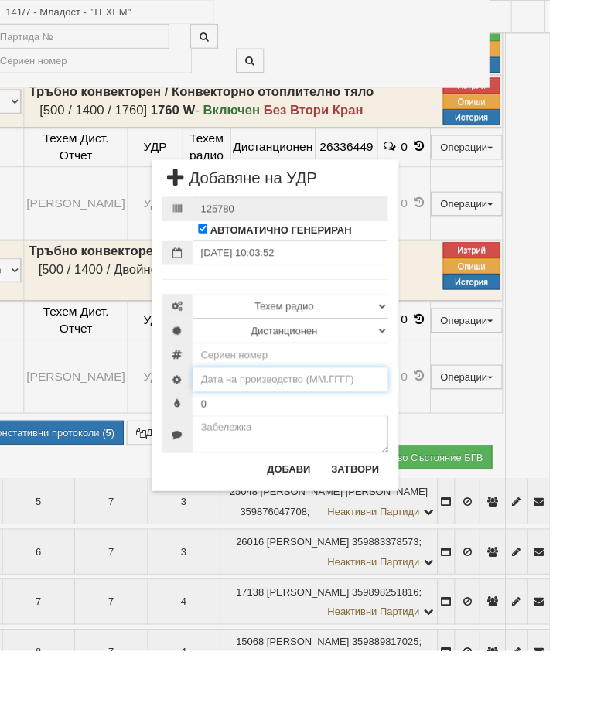
click at [358, 408] on input "text" at bounding box center [313, 410] width 211 height 26
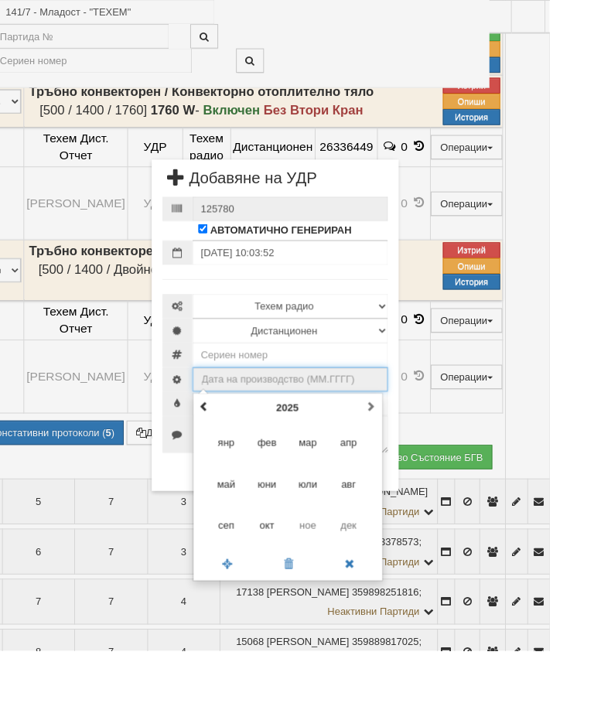
scroll to position [883, 70]
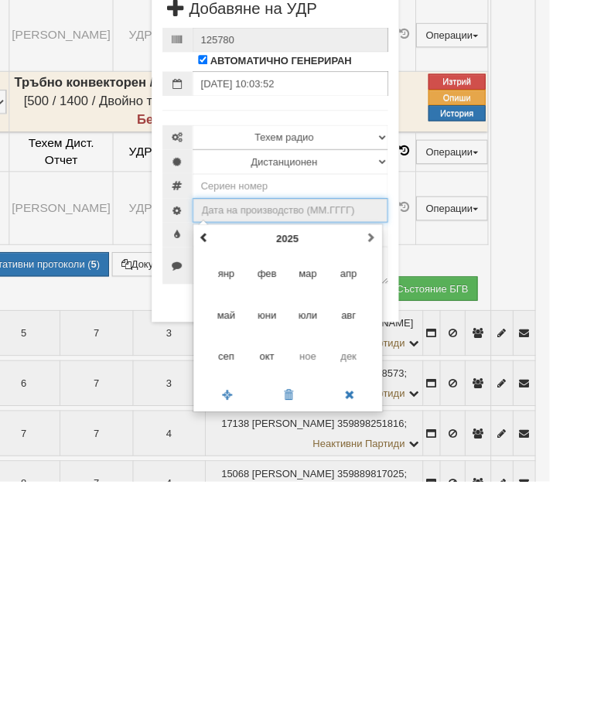
click at [265, 547] on span "сеп" at bounding box center [245, 568] width 42 height 42
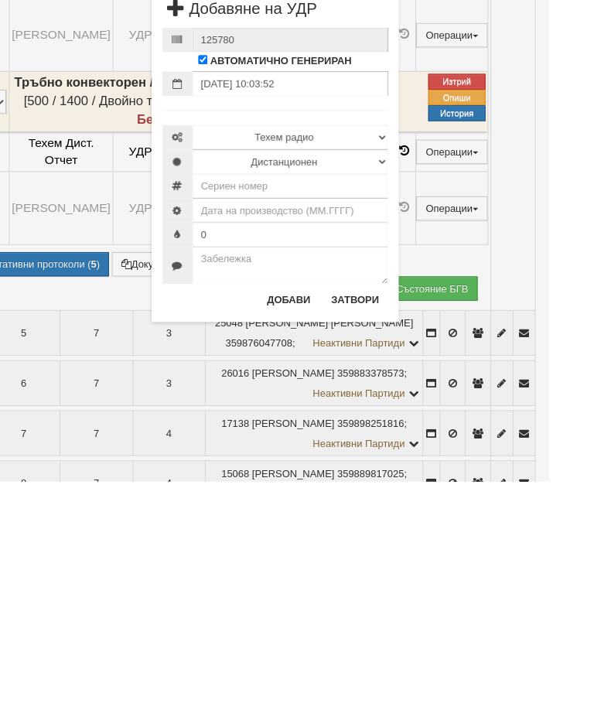
type input "09.2025"
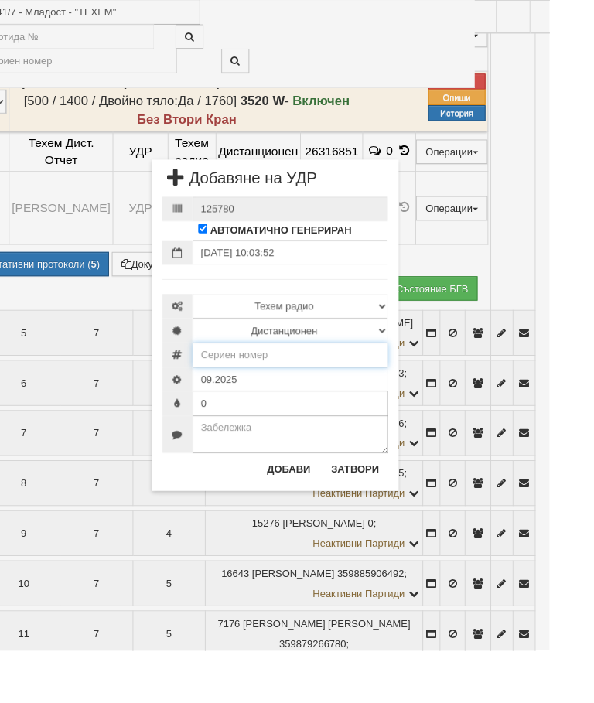
click at [300, 381] on input "number" at bounding box center [313, 384] width 211 height 26
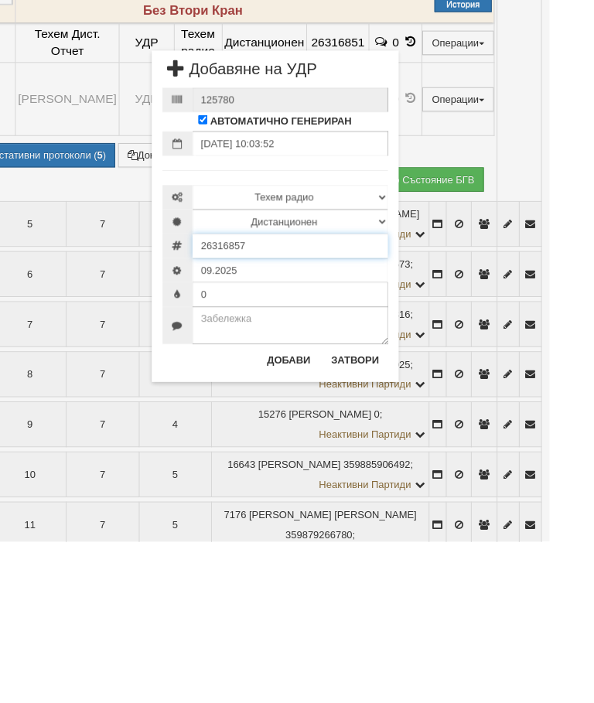
type input "26316857"
click at [323, 494] on button "Добави" at bounding box center [312, 506] width 66 height 25
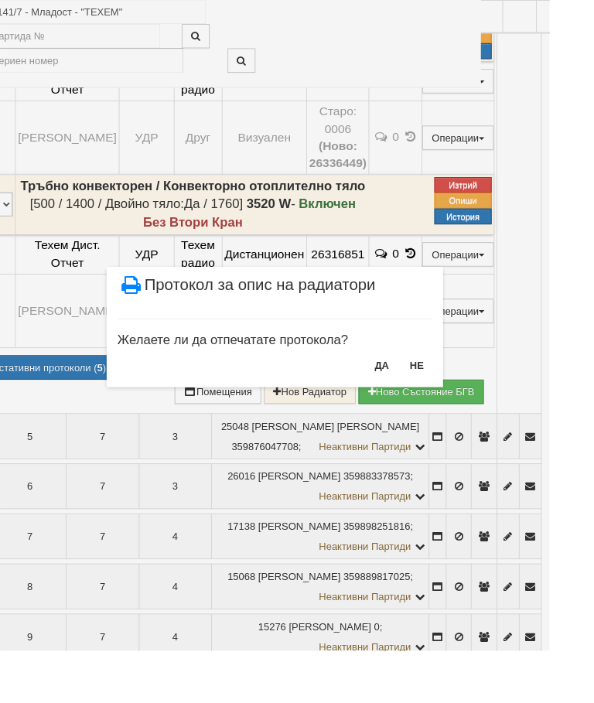
scroll to position [989, 63]
click at [467, 389] on button "НЕ" at bounding box center [450, 394] width 33 height 25
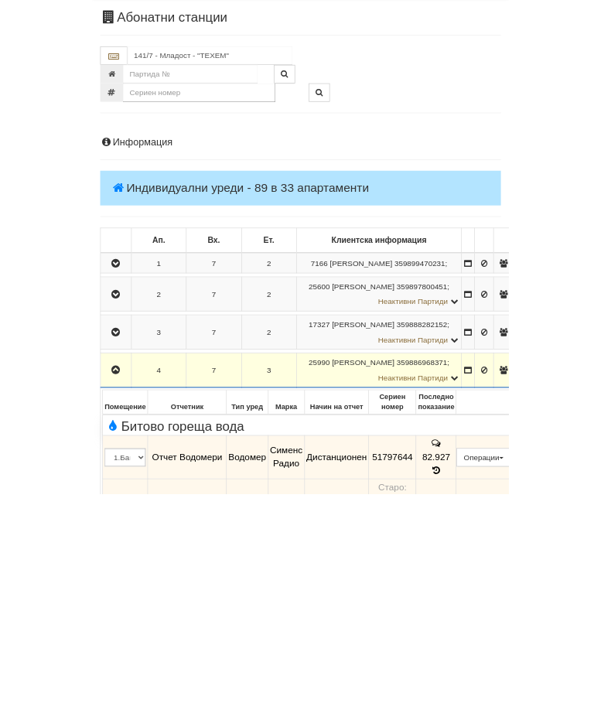
scroll to position [183, 0]
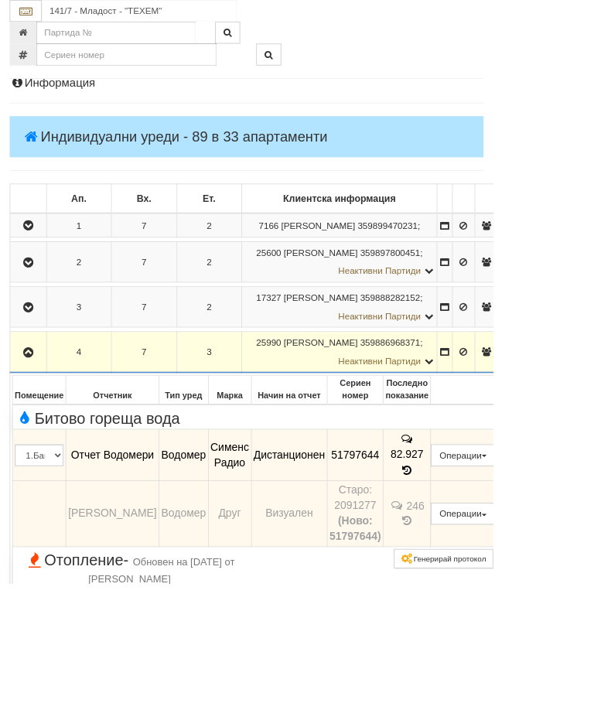
click at [578, 487] on th at bounding box center [558, 470] width 78 height 35
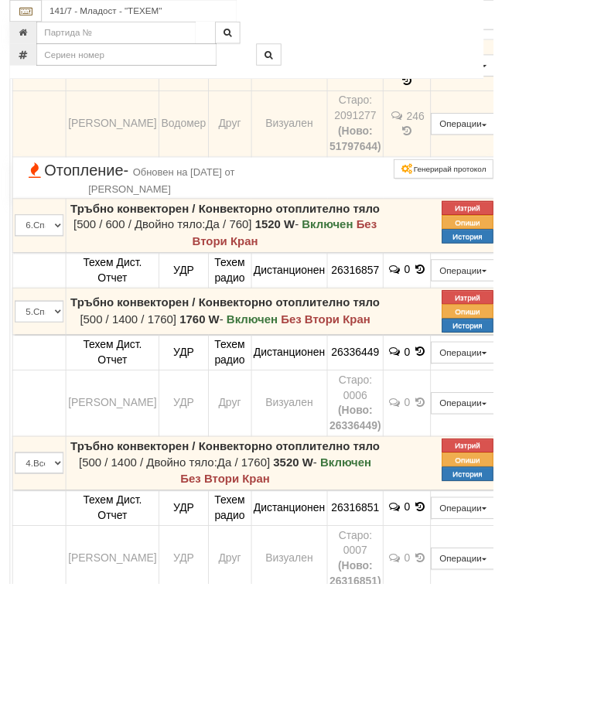
scroll to position [652, 0]
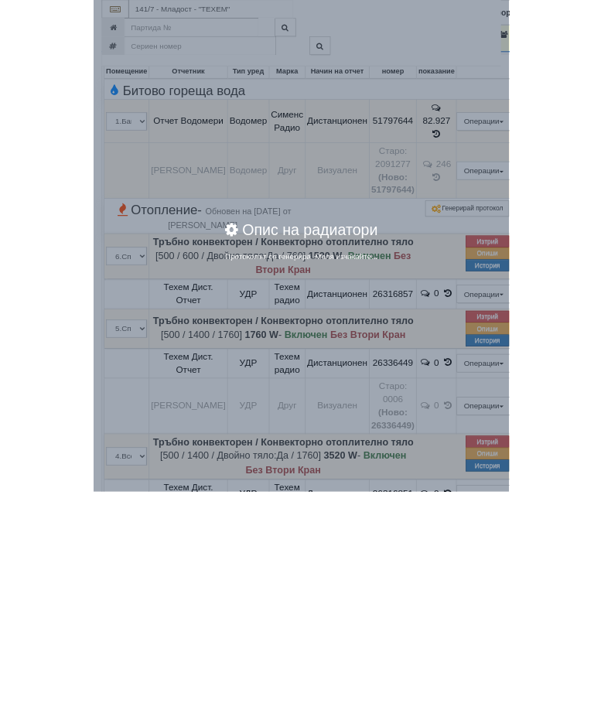
scroll to position [726, 0]
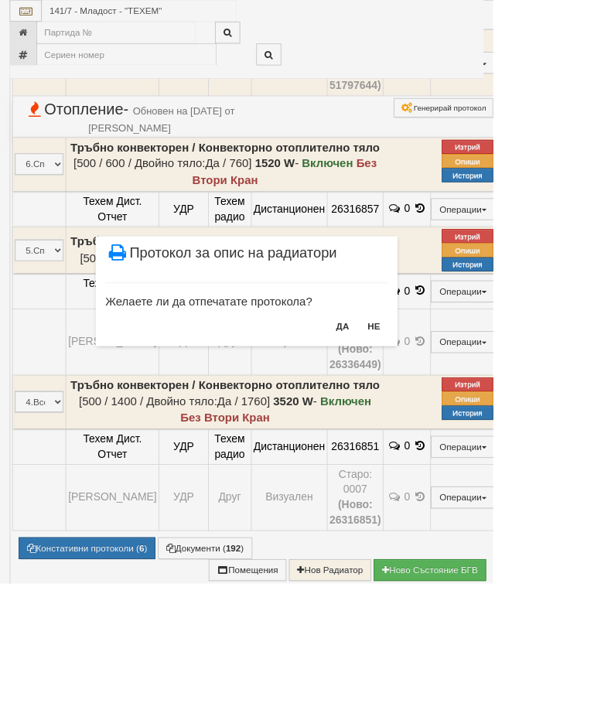
click at [467, 388] on button "НЕ" at bounding box center [450, 393] width 33 height 25
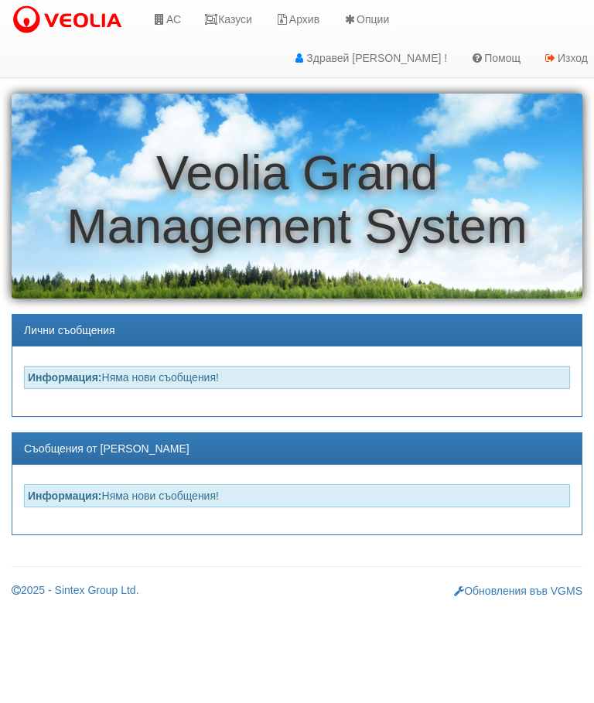
click at [251, 22] on link "Казуси" at bounding box center [228, 19] width 71 height 39
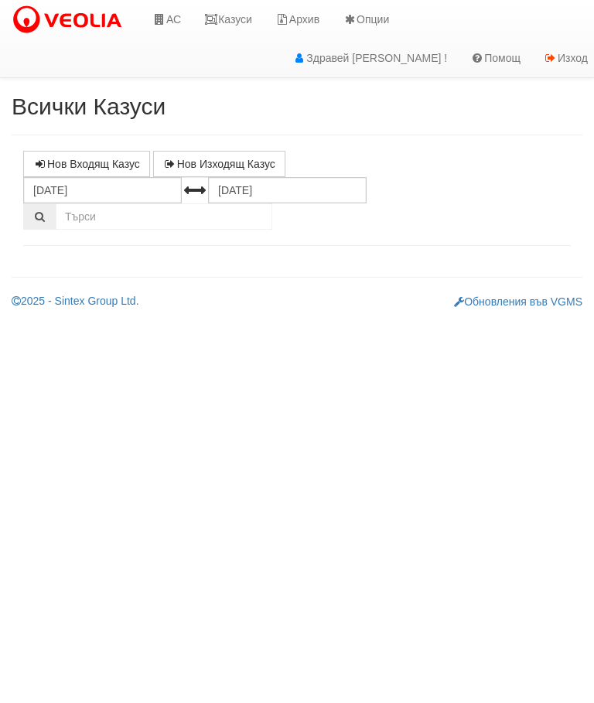
select select "10"
select select "1"
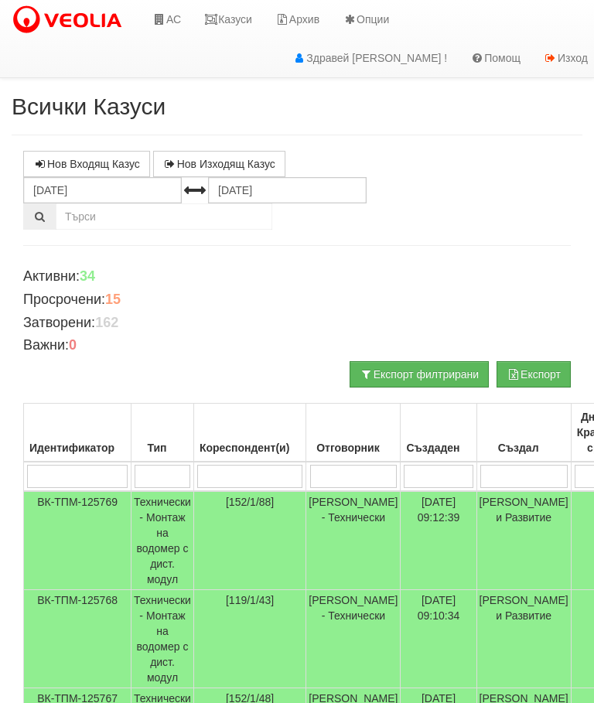
click at [165, 475] on input "search" at bounding box center [163, 476] width 56 height 23
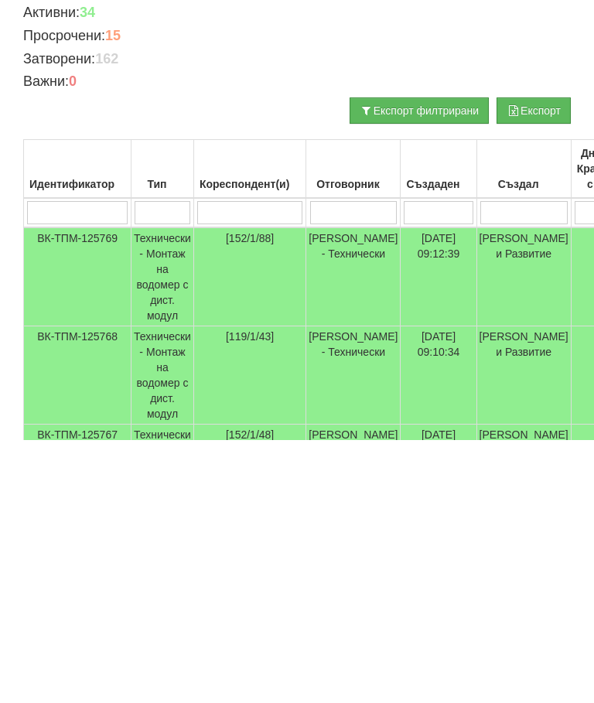
click at [265, 465] on input "search" at bounding box center [249, 476] width 105 height 23
type input "1"
type input "14"
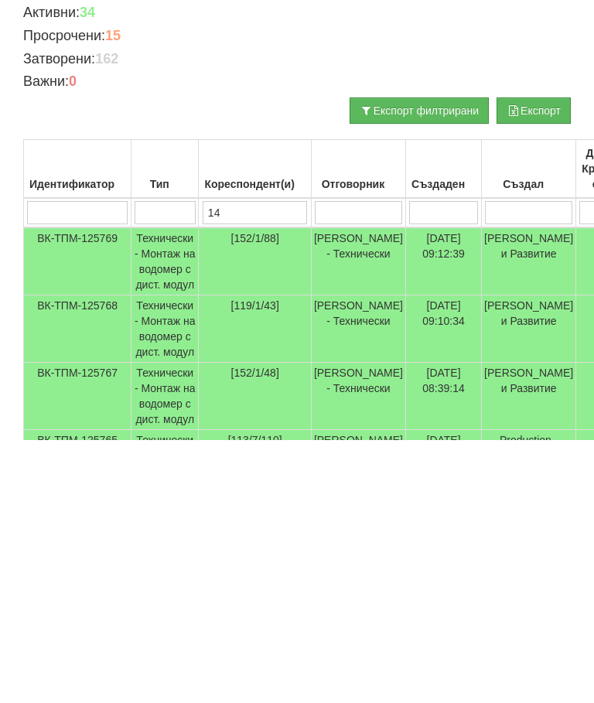
type input "14"
type input "141"
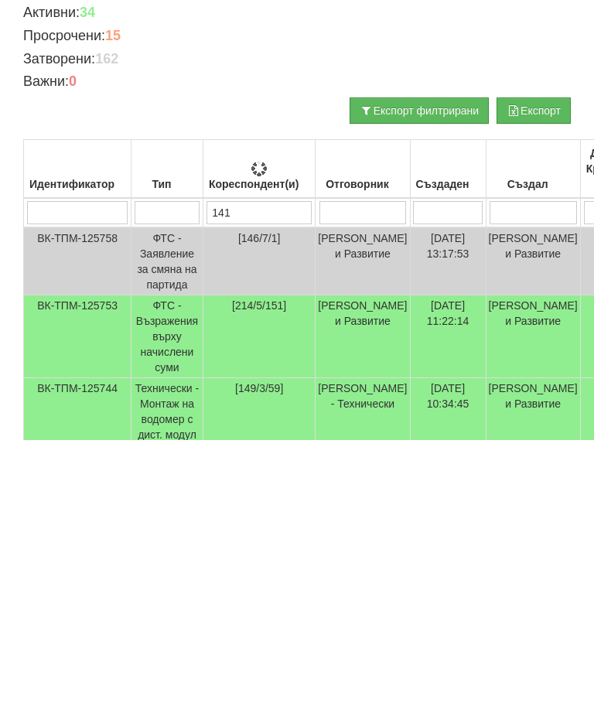
type input "141"
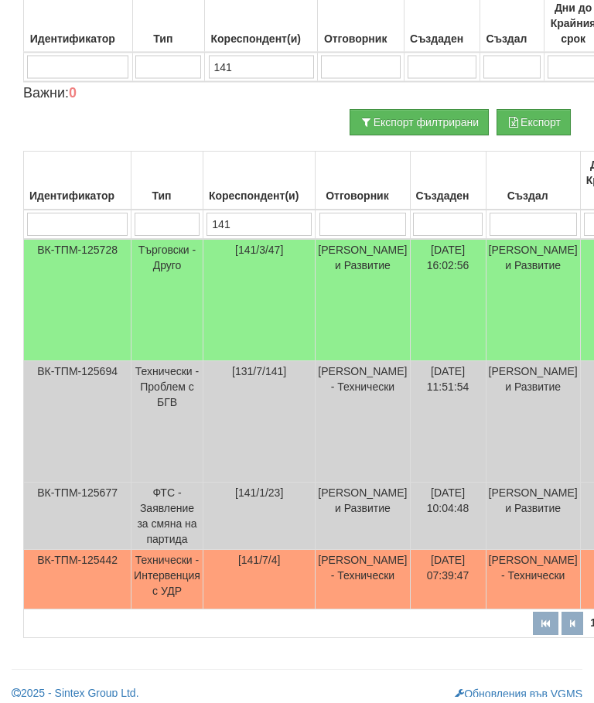
scroll to position [252, 0]
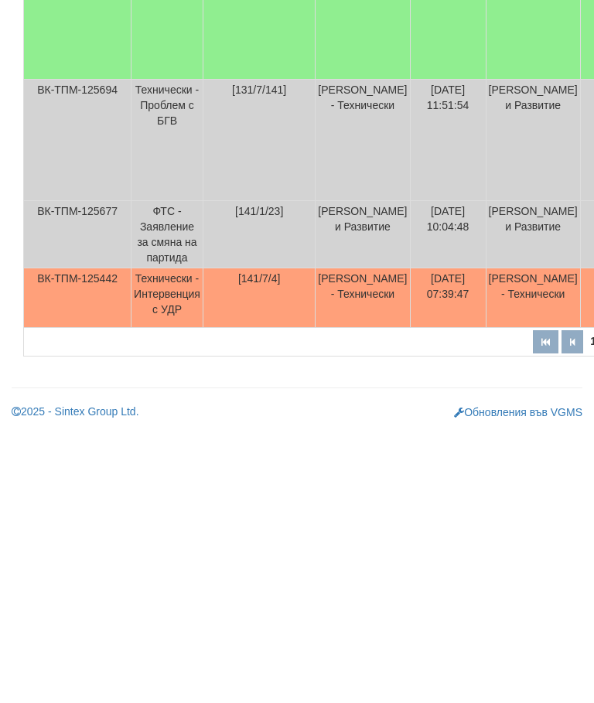
type input "141"
click at [176, 550] on td "Технически - Интервенция с УДР" at bounding box center [168, 580] width 72 height 60
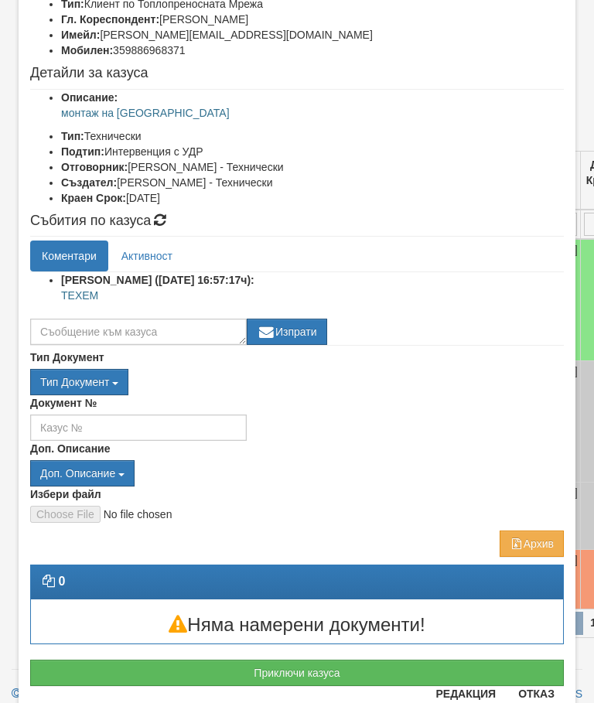
scroll to position [187, 0]
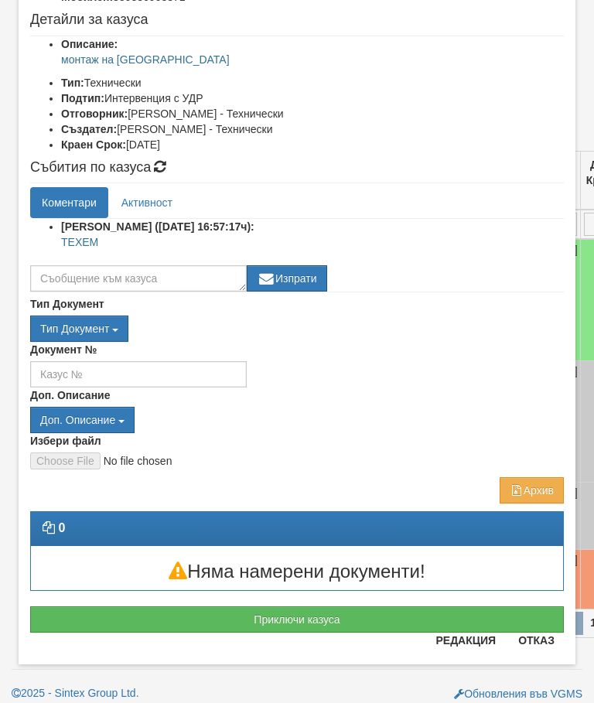
click at [315, 617] on button "Приключи казуса" at bounding box center [297, 620] width 534 height 26
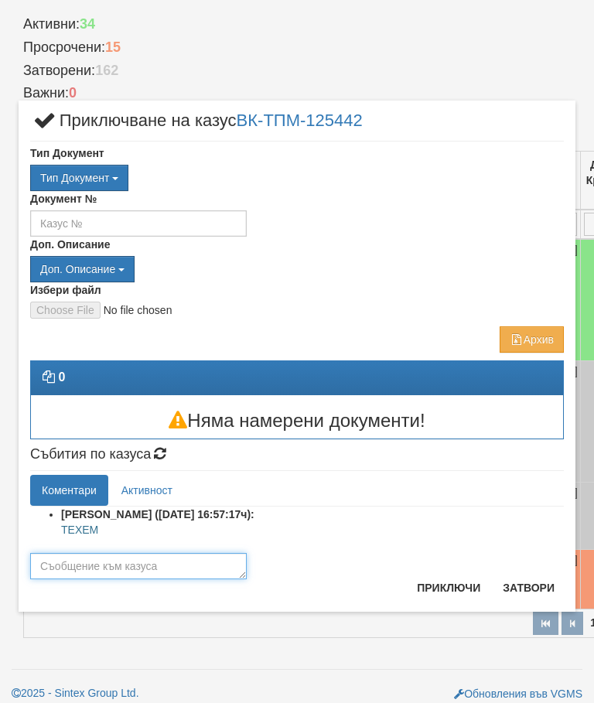
click at [126, 567] on textarea at bounding box center [138, 566] width 217 height 26
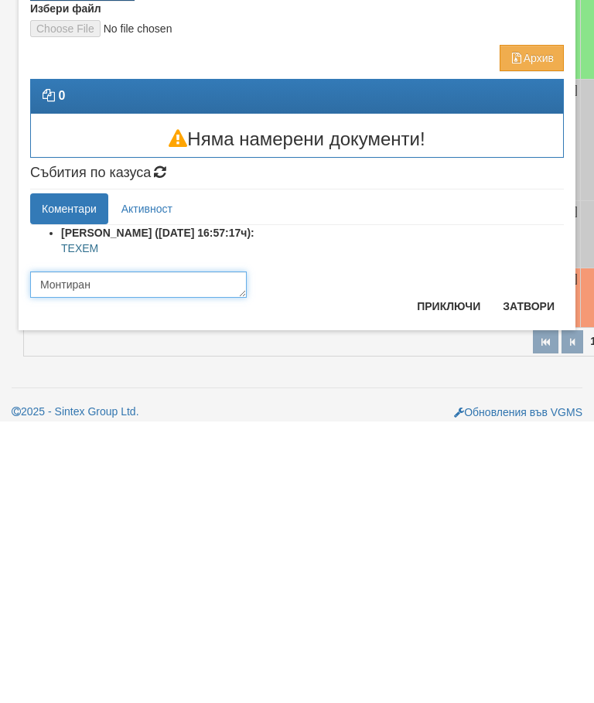
type textarea "Монтиран"
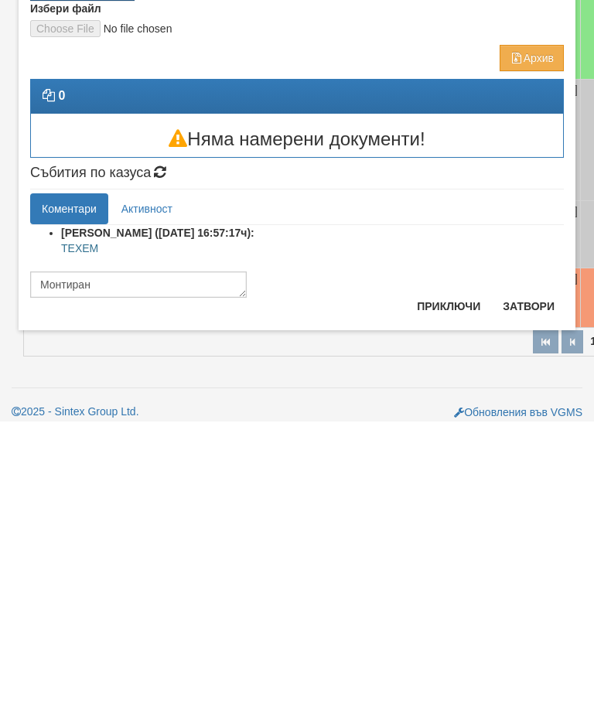
click at [442, 576] on button "Приключи" at bounding box center [449, 588] width 82 height 25
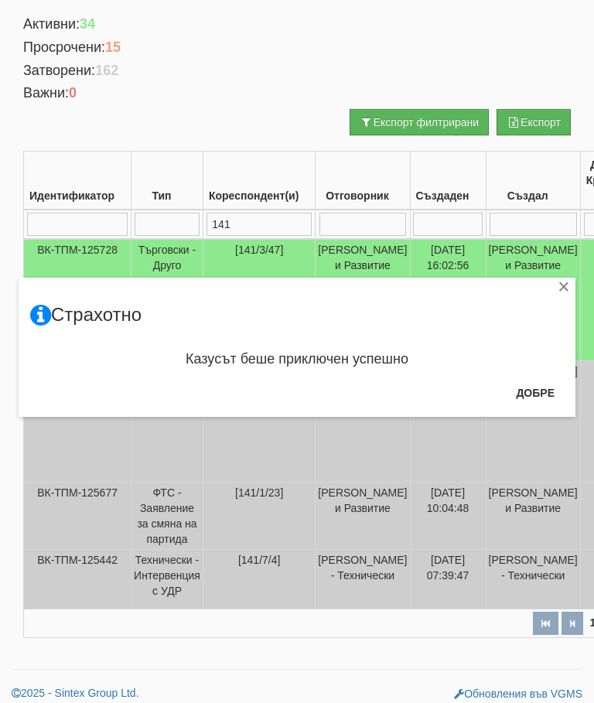
click at [533, 391] on button "Добре" at bounding box center [535, 393] width 57 height 25
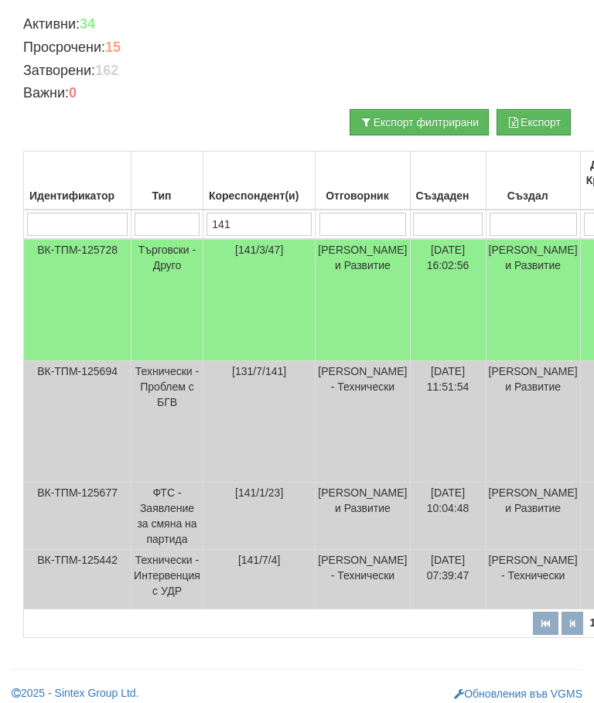
click at [177, 259] on td "Търговски - Друго" at bounding box center [168, 300] width 72 height 122
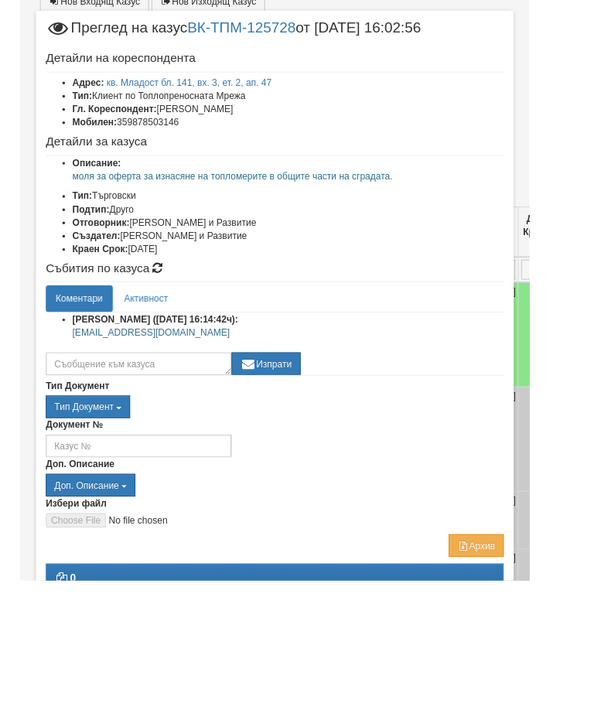
scroll to position [0, 0]
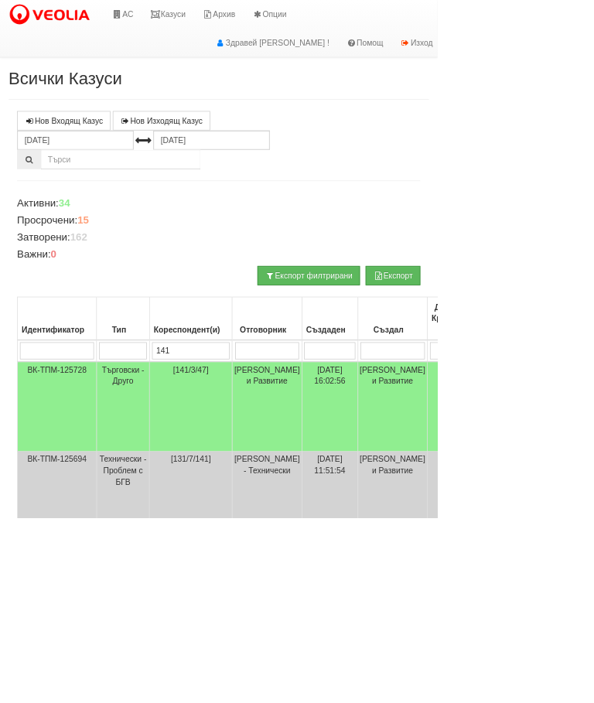
click at [272, 470] on input "141" at bounding box center [259, 476] width 105 height 23
type input "1"
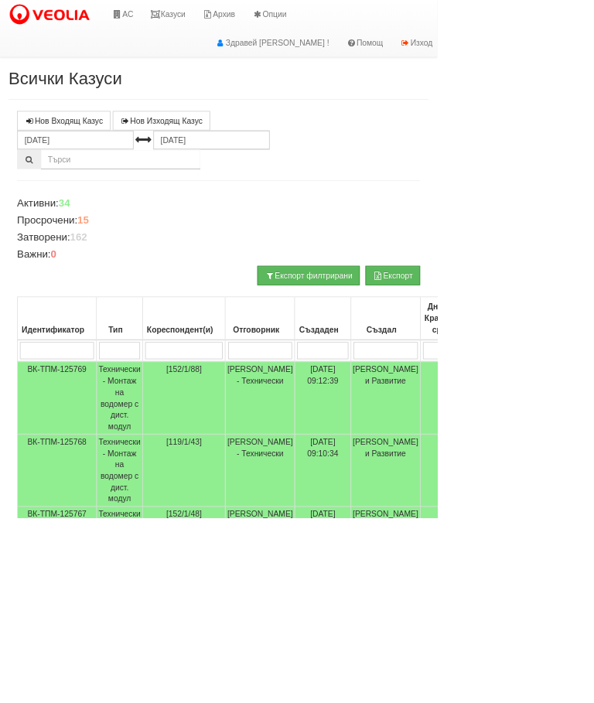
click at [245, 18] on link "Казуси" at bounding box center [228, 19] width 71 height 39
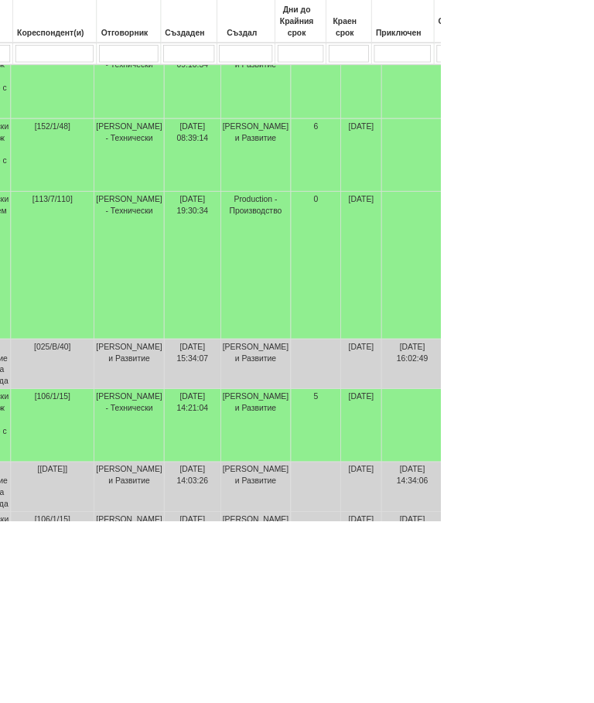
scroll to position [527, 179]
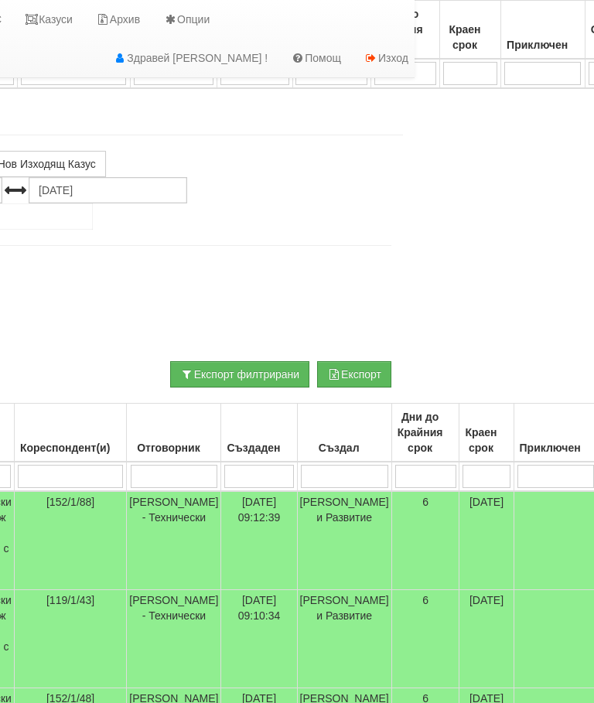
select select "22"
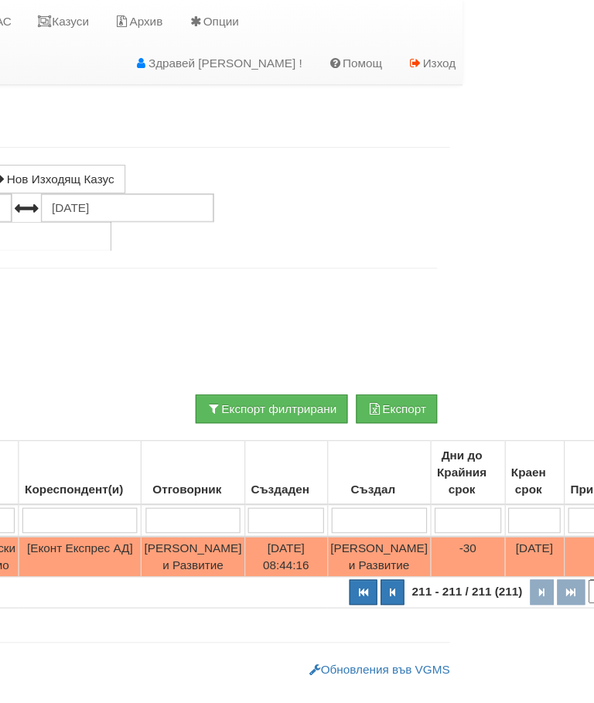
scroll to position [0, 0]
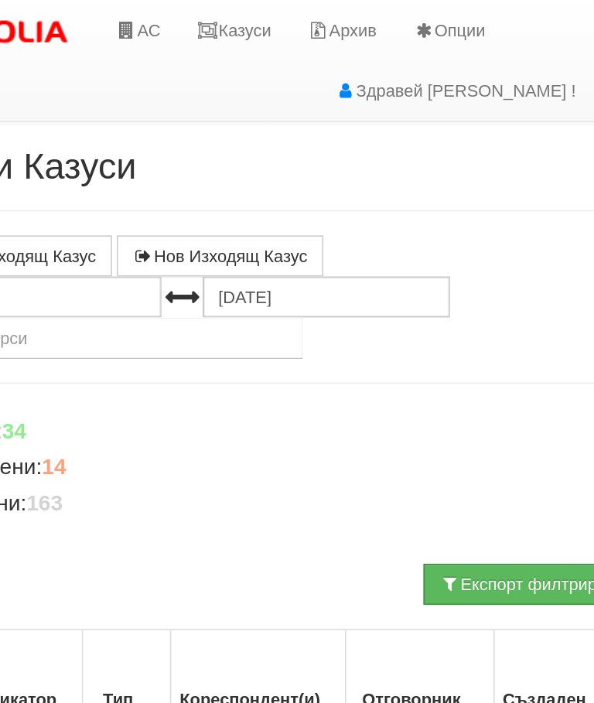
click at [193, 15] on link "Казуси" at bounding box center [228, 19] width 71 height 39
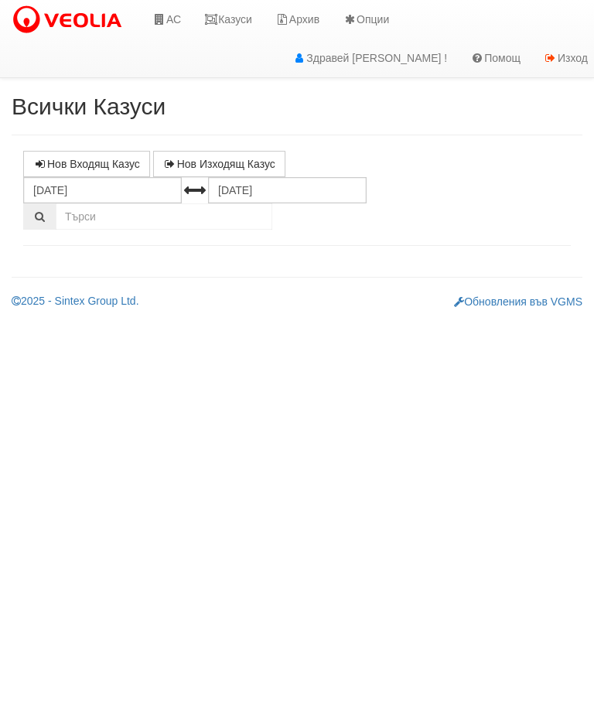
select select "10"
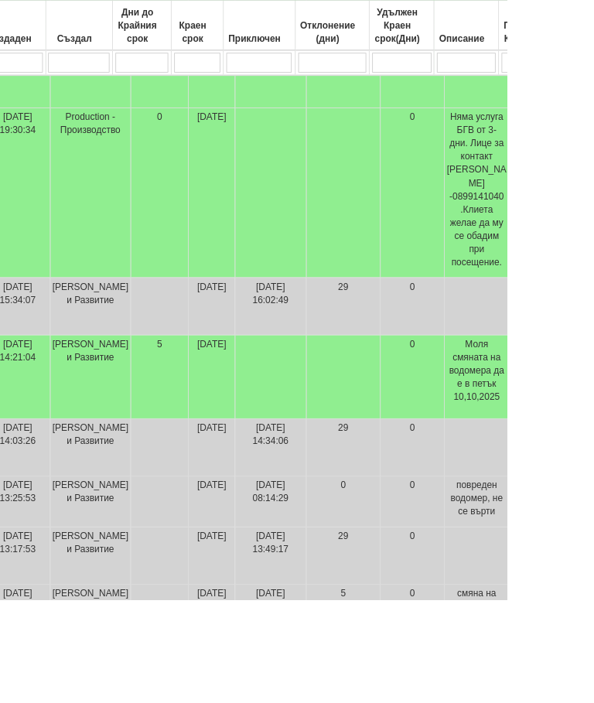
scroll to position [660, 418]
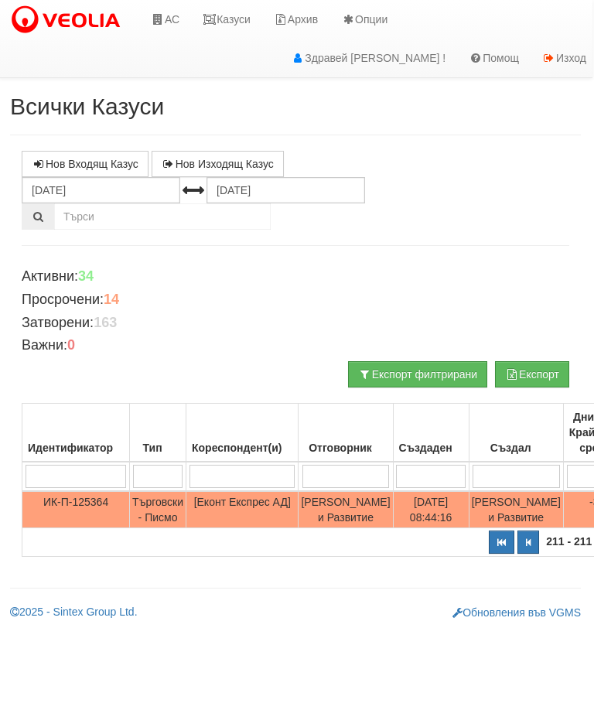
scroll to position [0, 0]
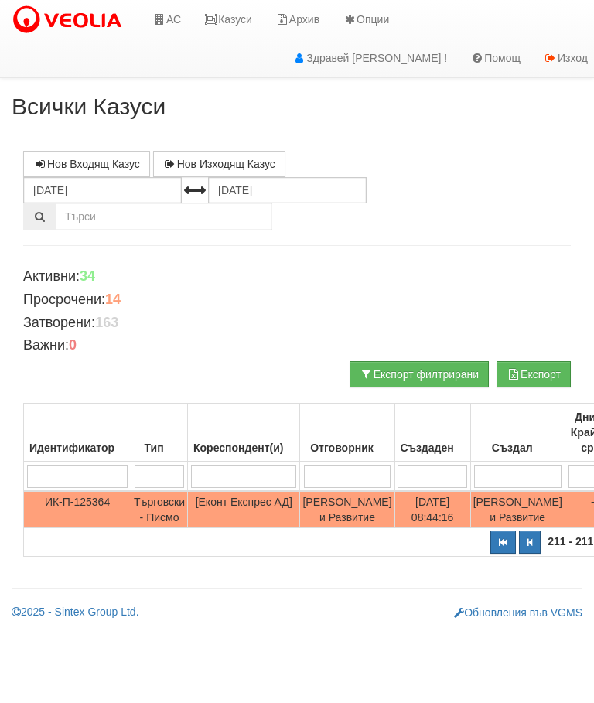
click at [490, 554] on button "button" at bounding box center [503, 542] width 26 height 23
select select "1"
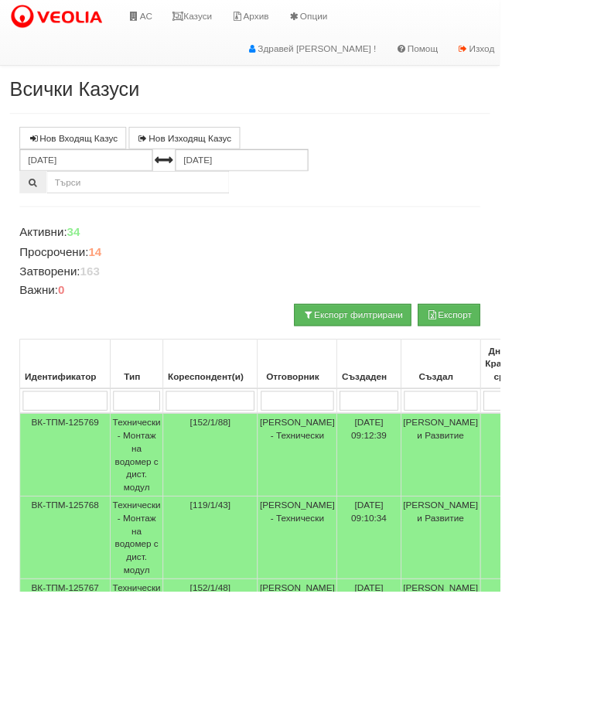
click at [244, 20] on link "Казуси" at bounding box center [228, 19] width 71 height 39
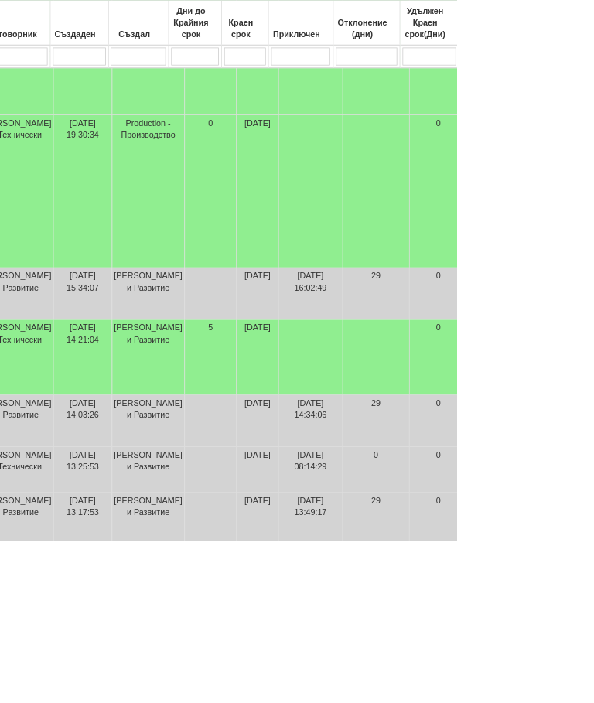
scroll to position [637, 331]
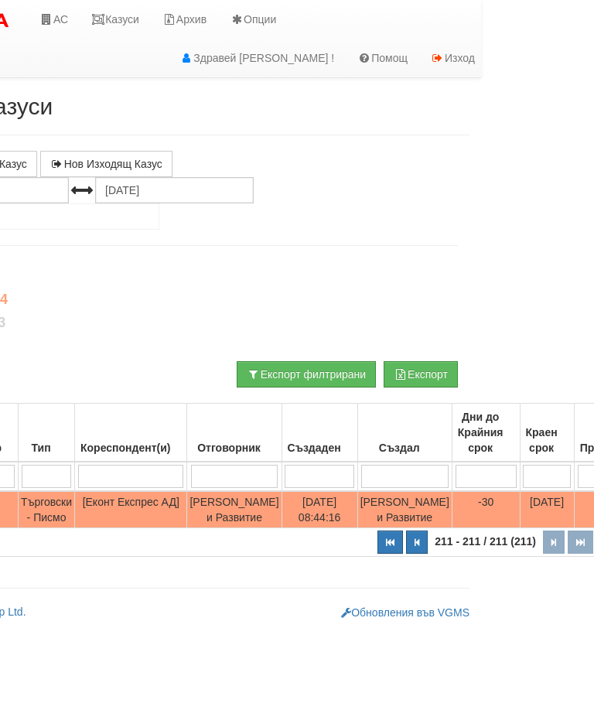
scroll to position [0, 0]
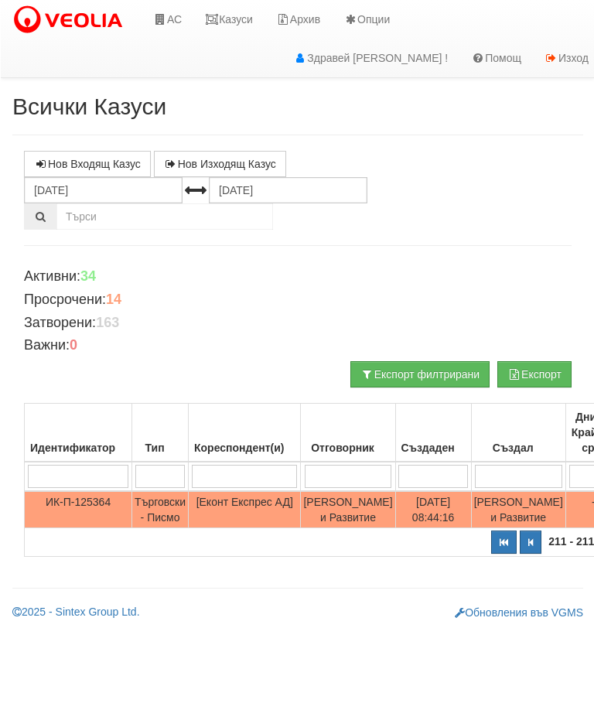
click at [499, 547] on icon "button" at bounding box center [503, 542] width 9 height 9
select select "1"
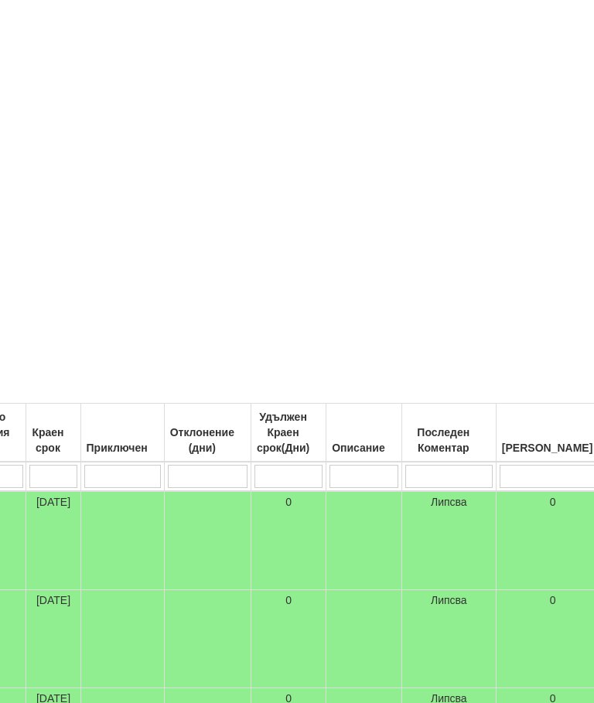
scroll to position [0, 615]
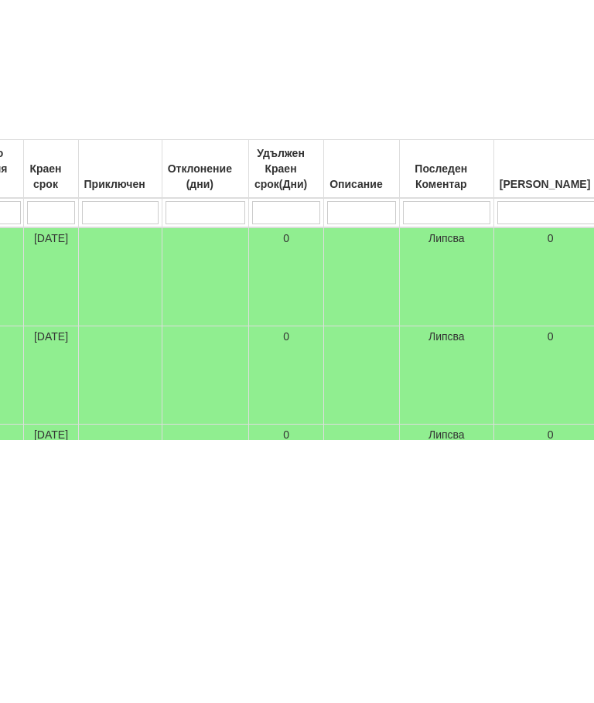
type input "П"
type input "Пр"
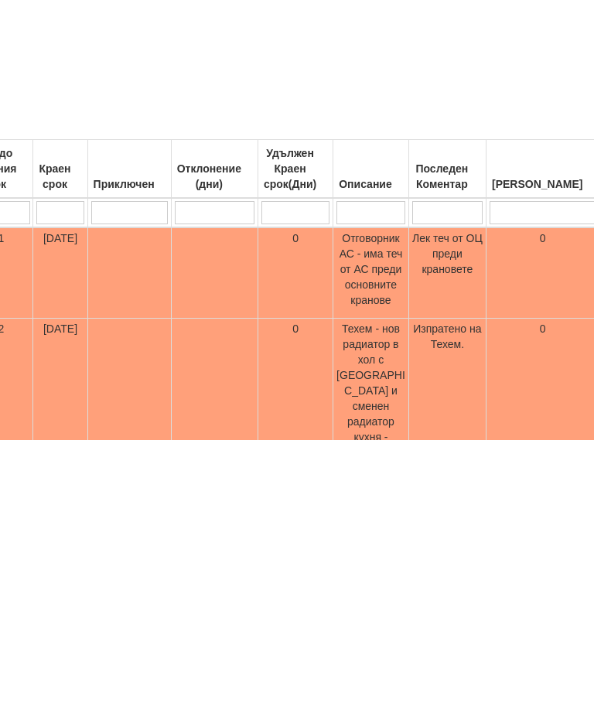
scroll to position [0, 612]
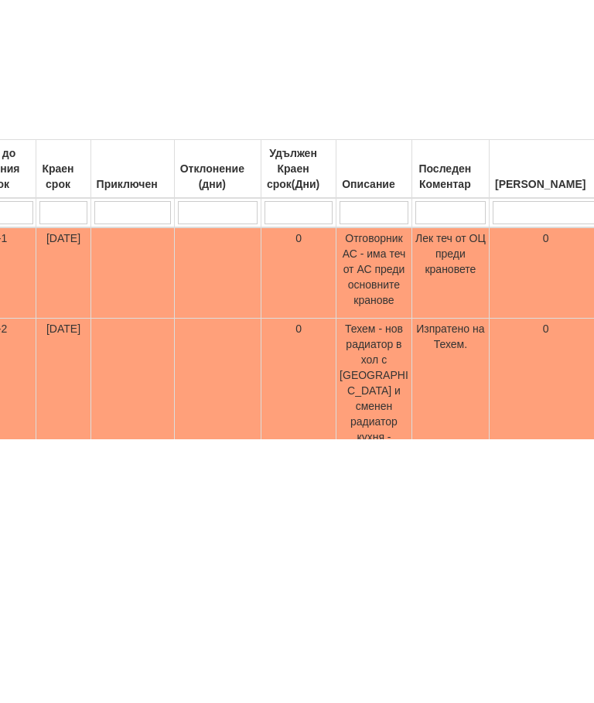
type input "Пр"
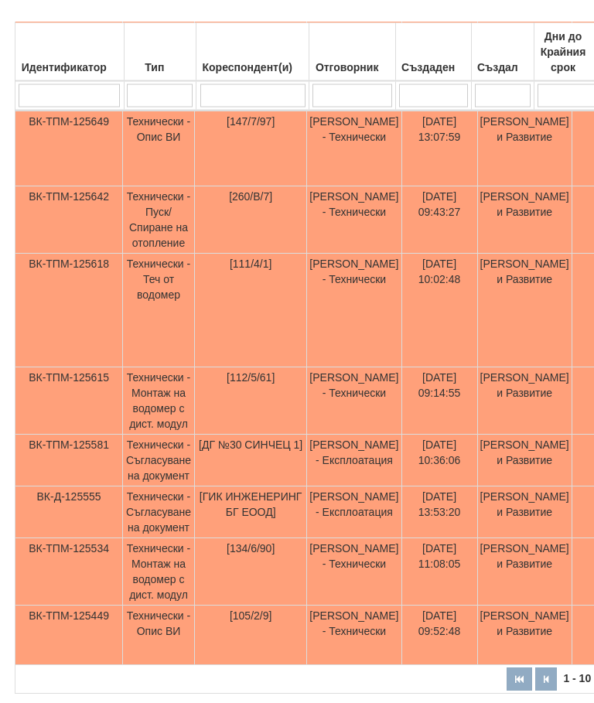
scroll to position [741, 9]
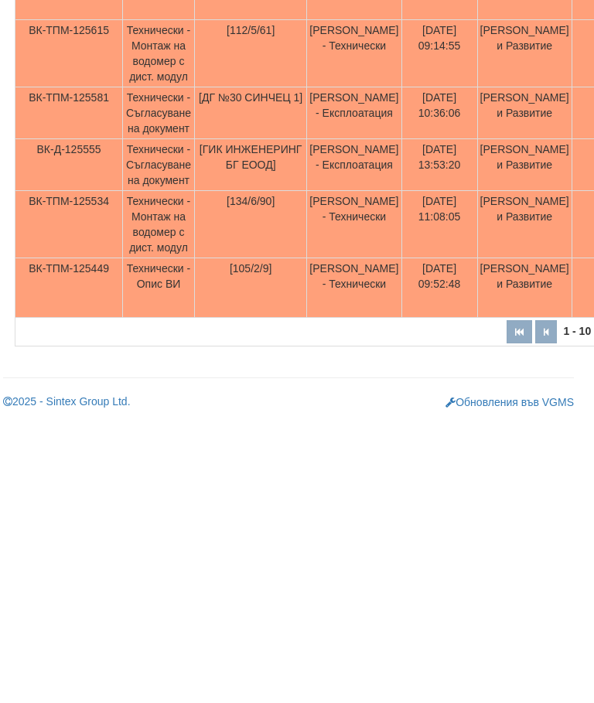
type input "Пр"
click at [169, 473] on td "Технически - Монтаж на водомер с дист. модул" at bounding box center [159, 506] width 72 height 67
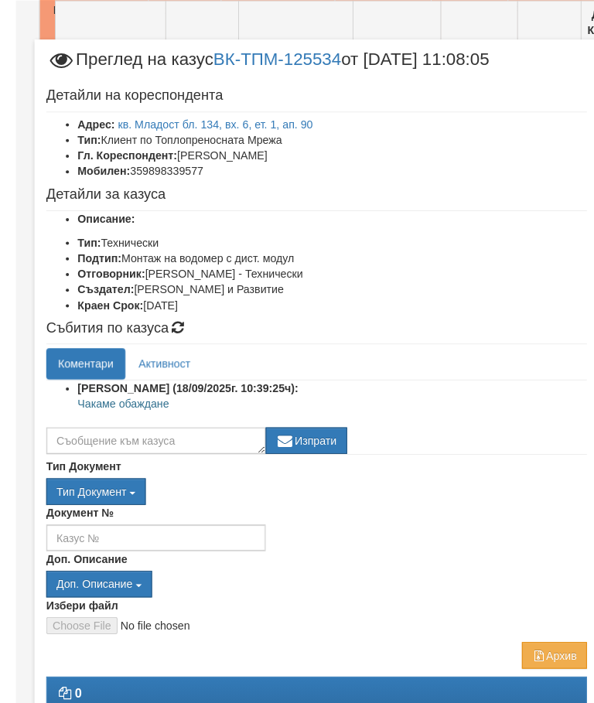
scroll to position [489, 0]
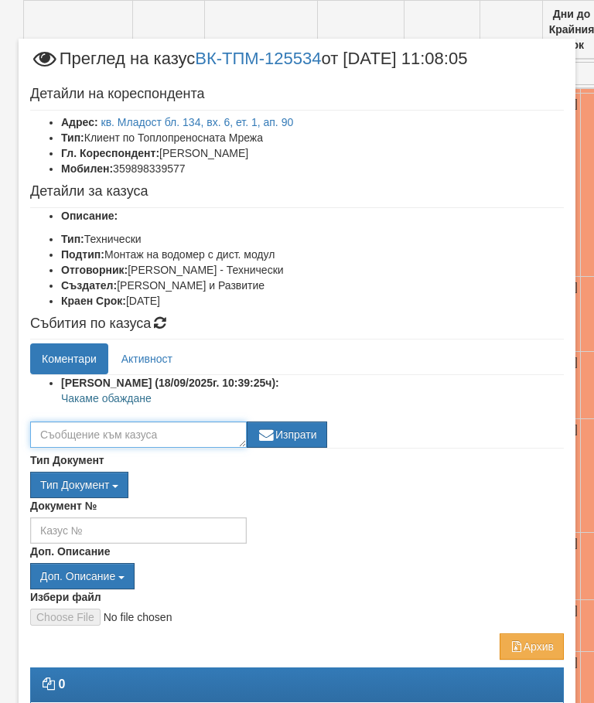
click at [128, 434] on textarea at bounding box center [138, 435] width 217 height 26
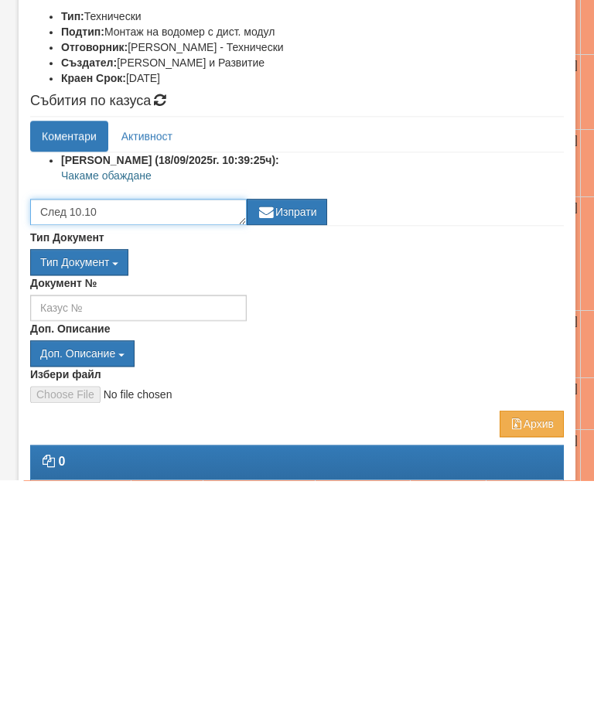
type textarea "След 10.10"
click at [302, 422] on button "Изпрати" at bounding box center [287, 435] width 80 height 26
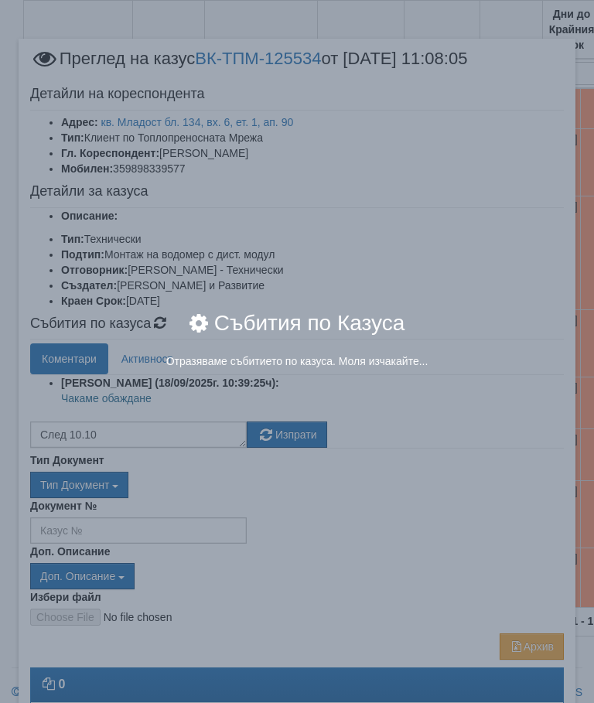
scroll to position [39, 0]
